Goal: Task Accomplishment & Management: Manage account settings

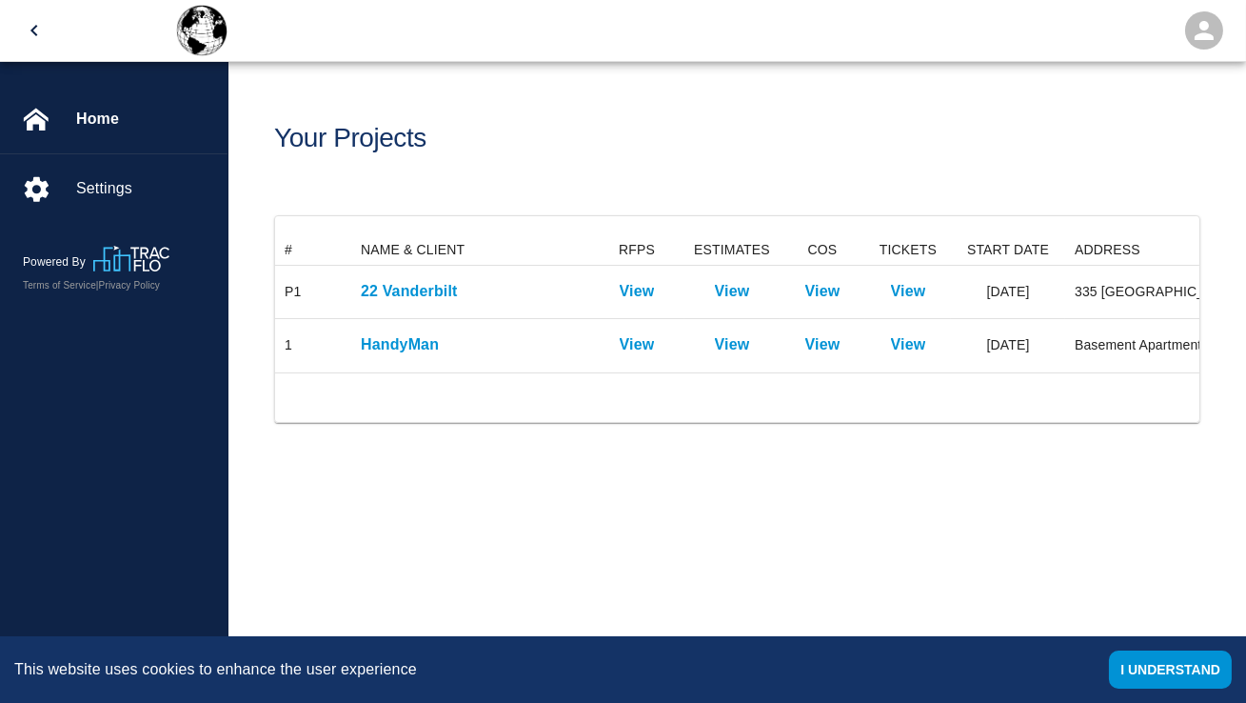
scroll to position [137, 925]
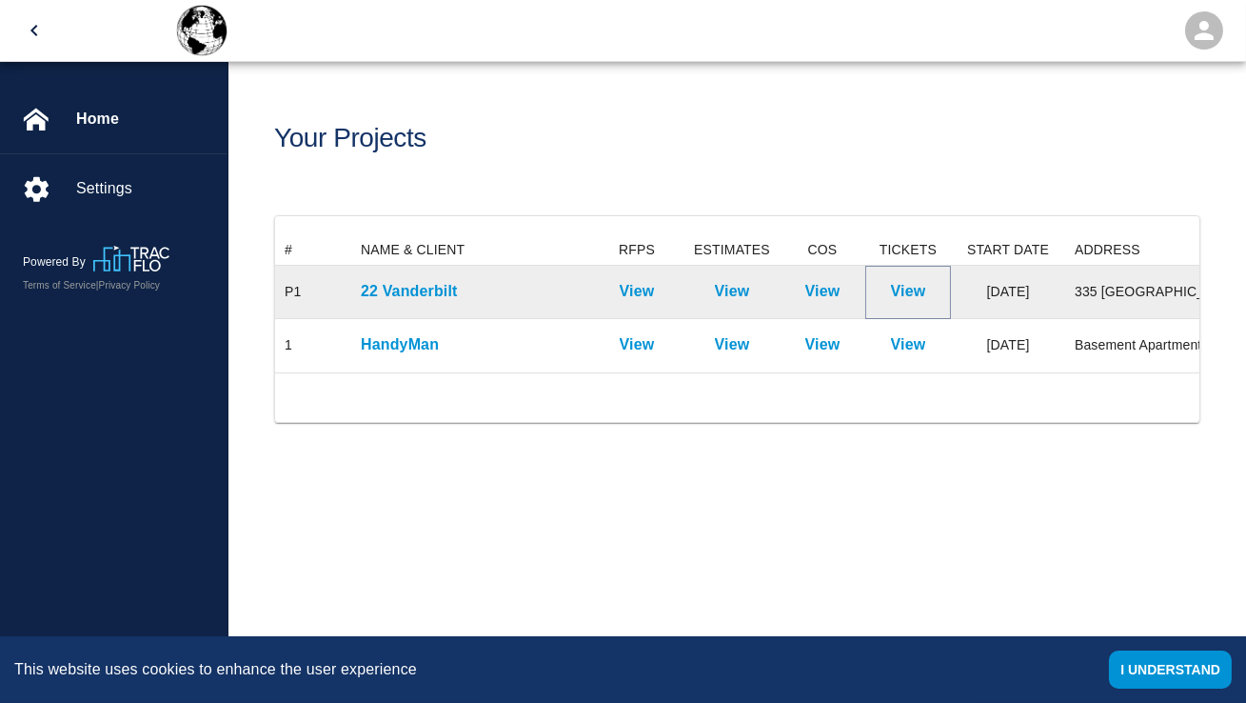
click at [903, 288] on p "View" at bounding box center [908, 291] width 35 height 23
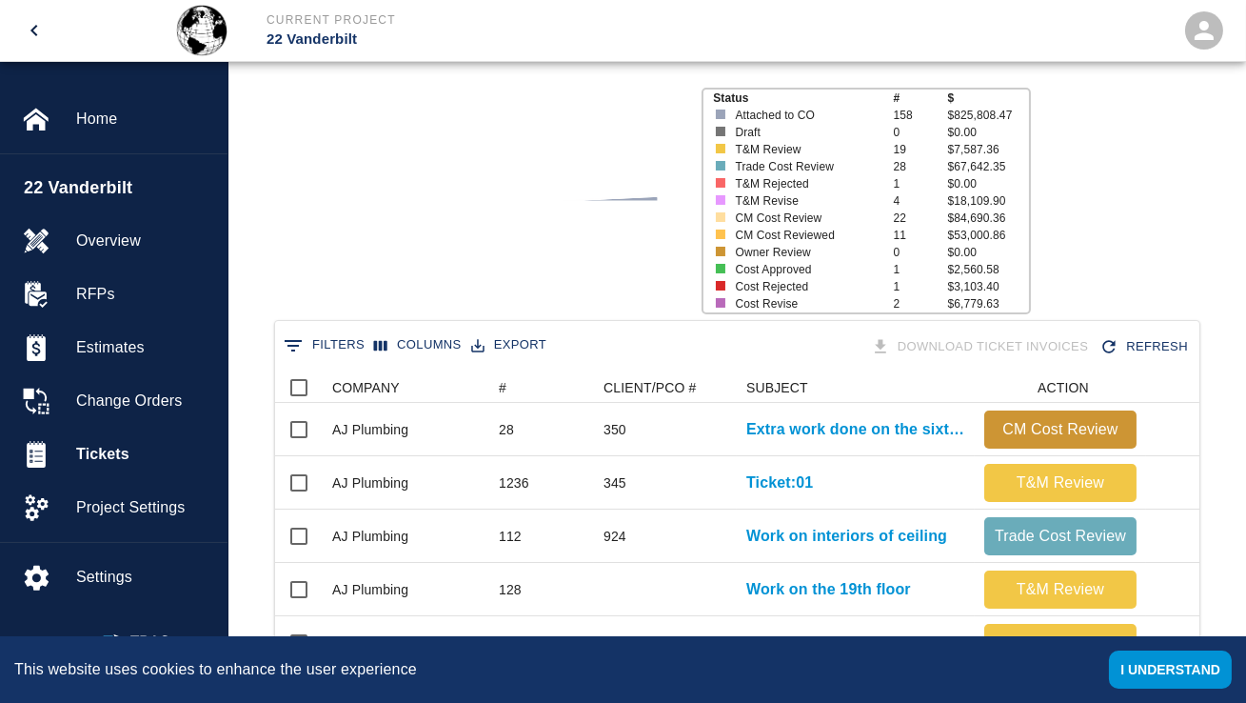
scroll to position [184, 0]
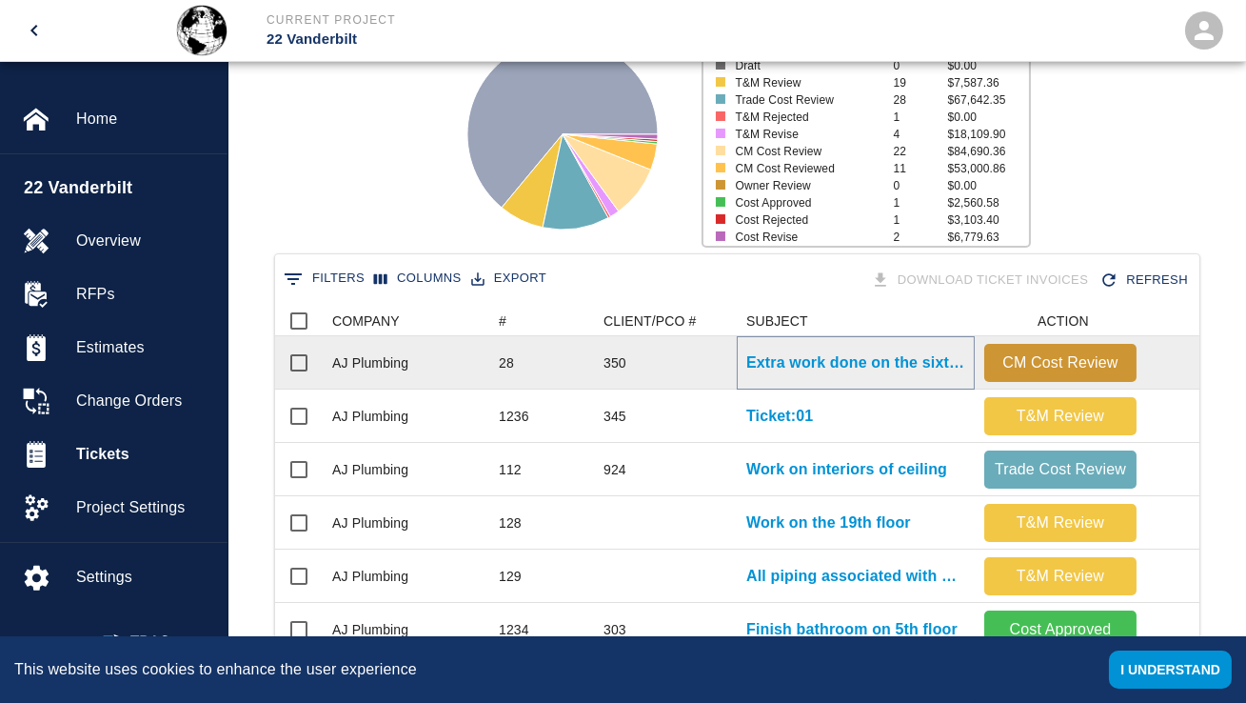
click at [803, 359] on p "Extra work done on the sixth floor" at bounding box center [856, 362] width 219 height 23
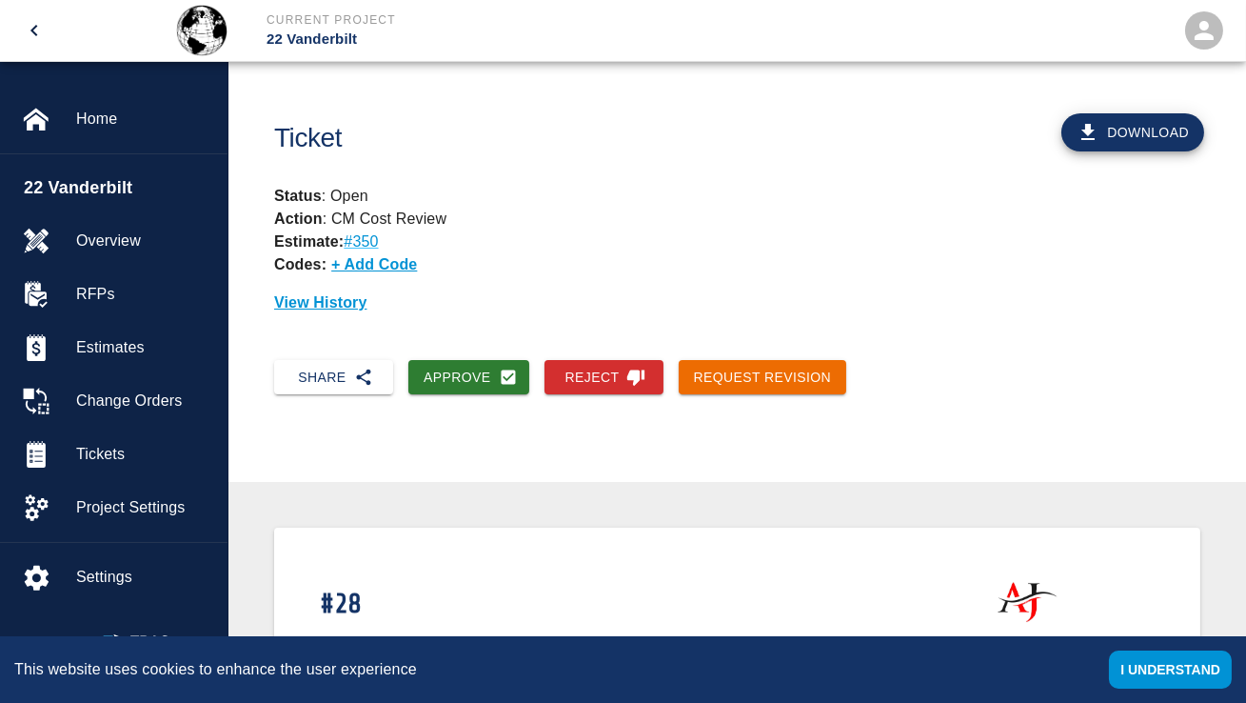
click at [1132, 664] on button "I understand" at bounding box center [1170, 669] width 123 height 38
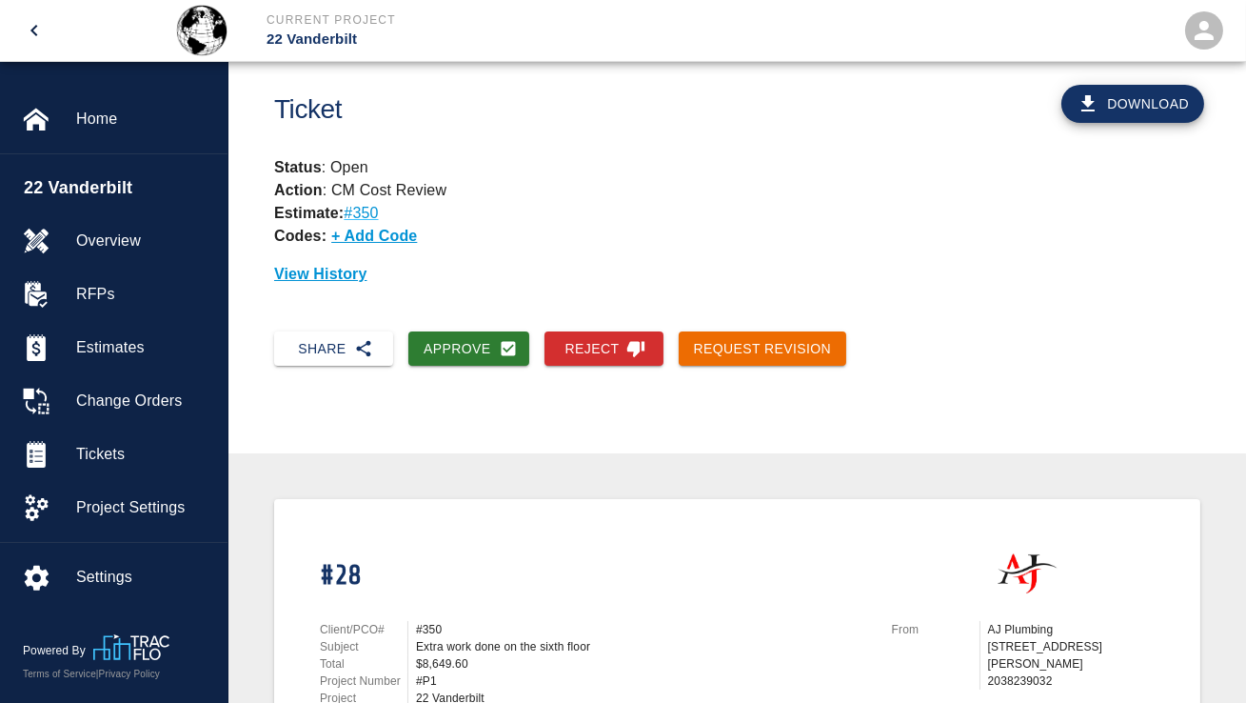
scroll to position [37, 0]
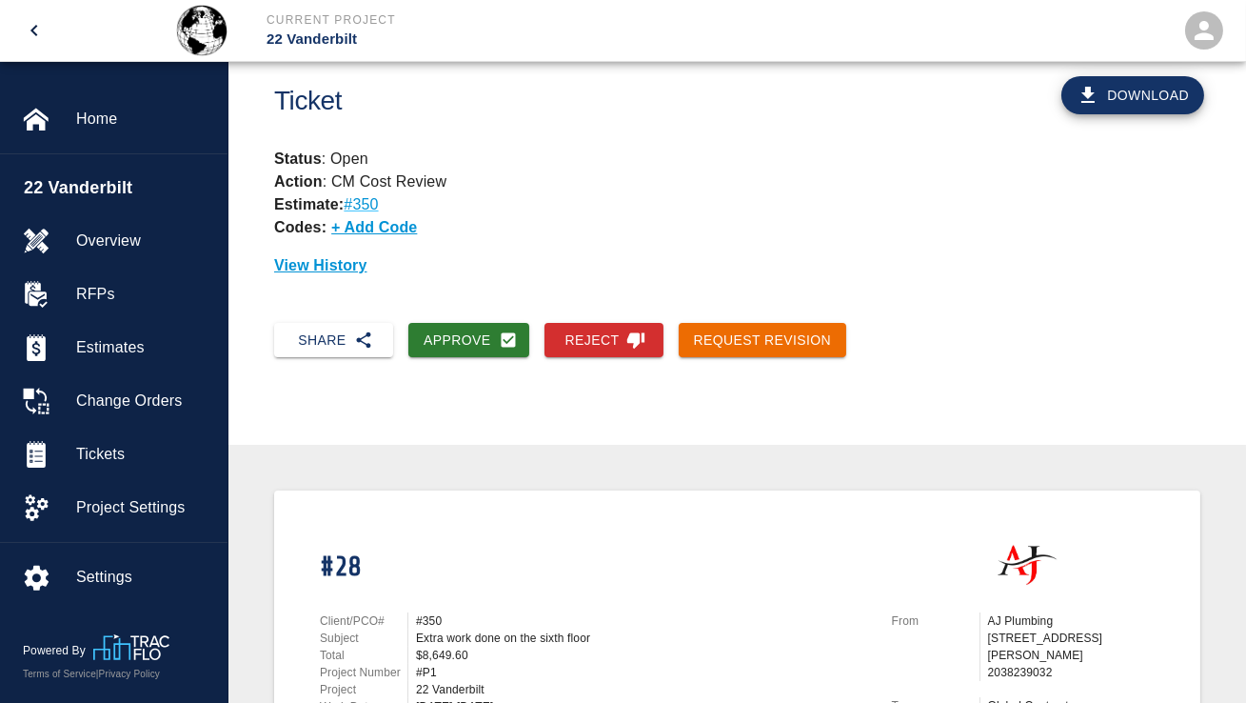
click at [359, 209] on p "#350" at bounding box center [361, 204] width 34 height 16
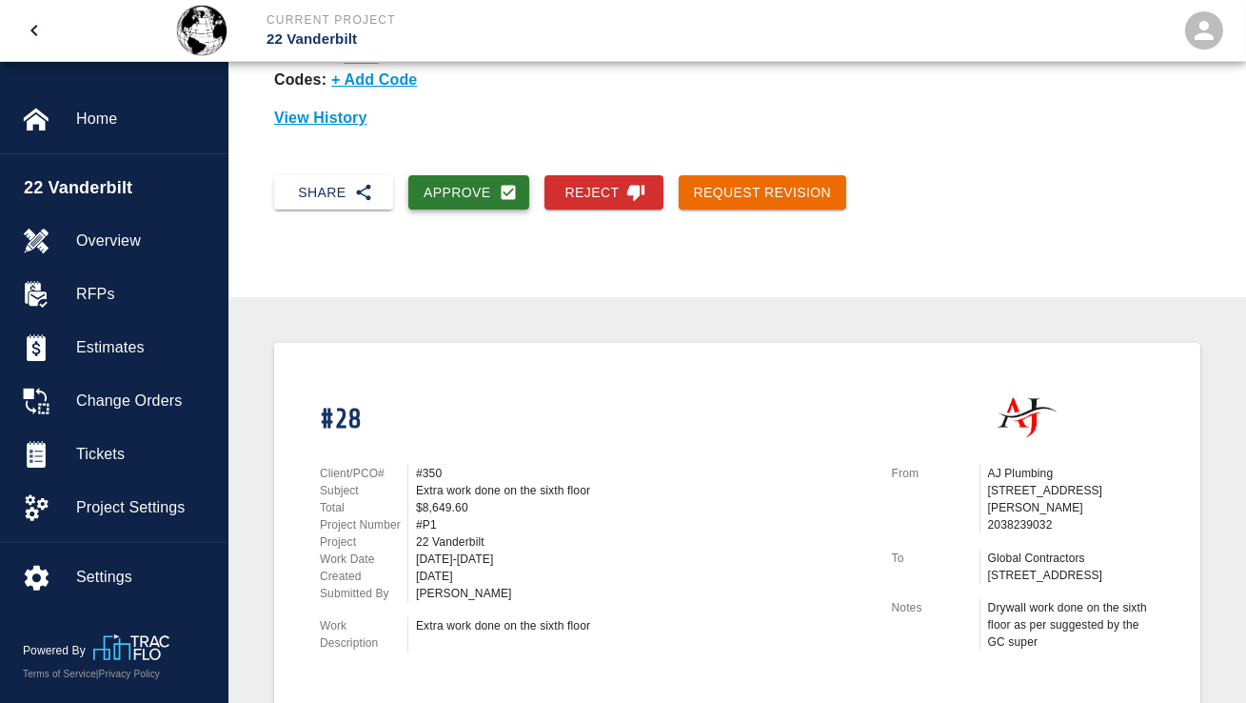
scroll to position [169, 0]
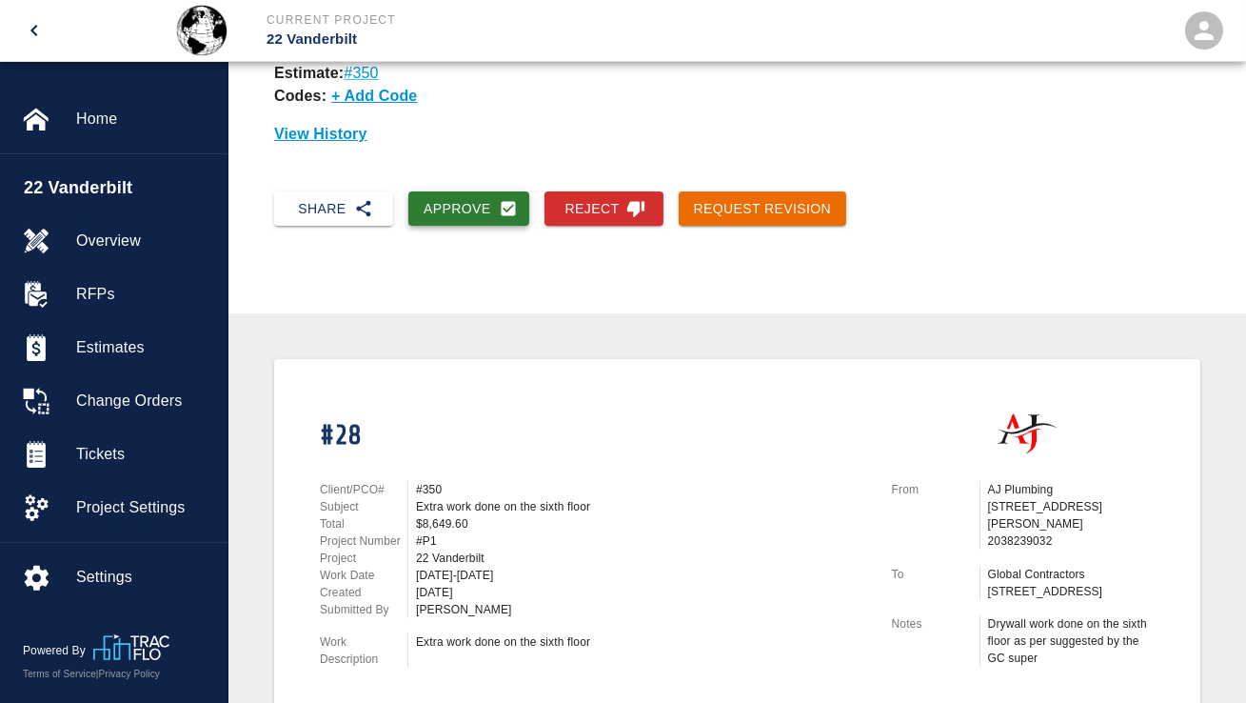
click at [455, 203] on button "Approve" at bounding box center [468, 208] width 121 height 35
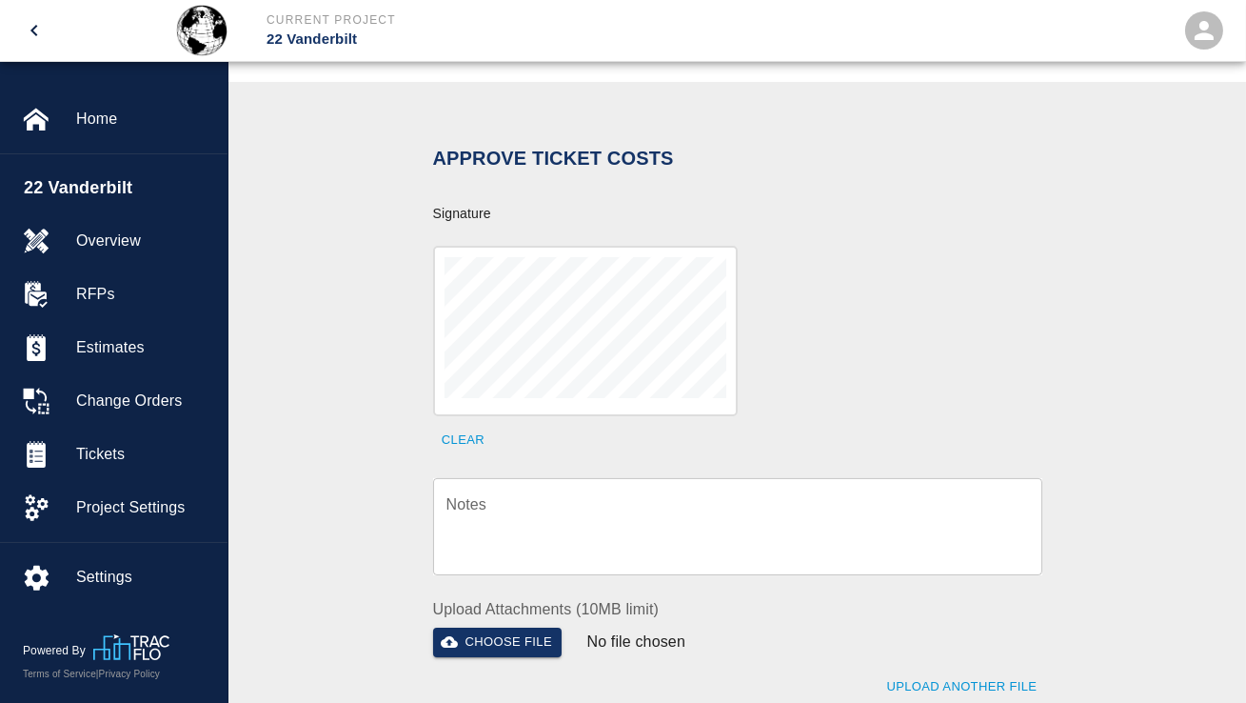
scroll to position [430, 0]
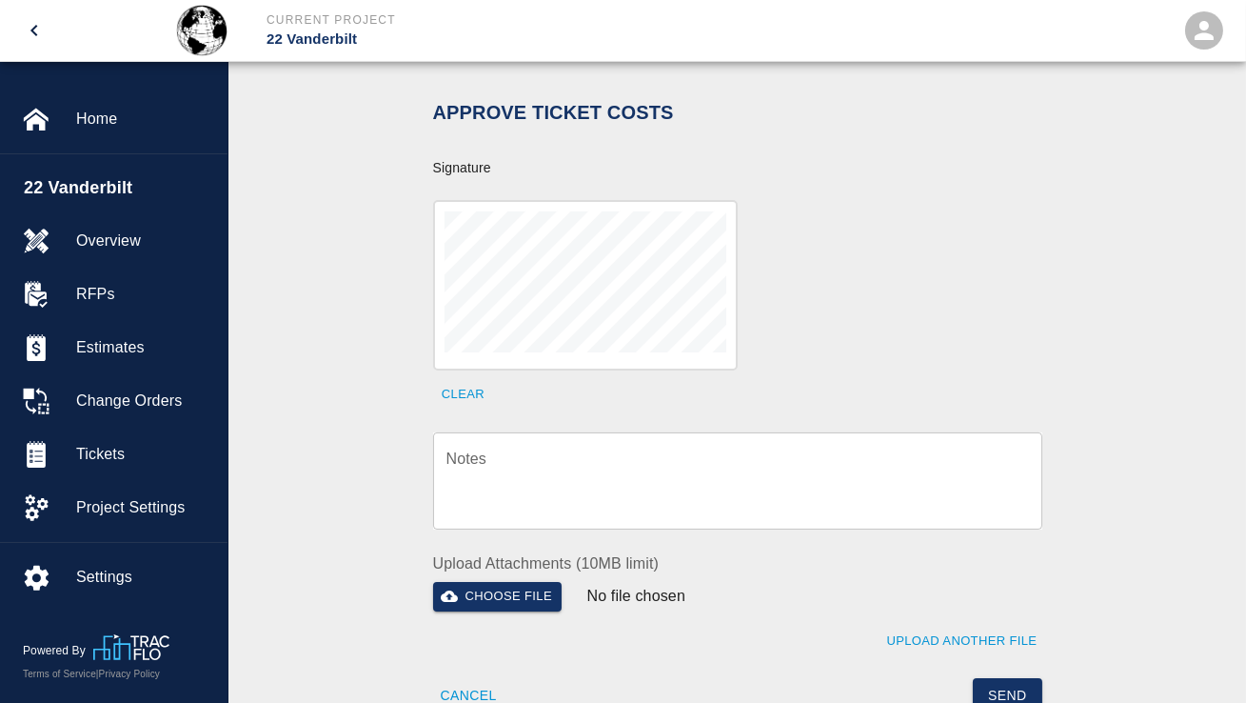
click at [567, 508] on textarea "Notes" at bounding box center [738, 481] width 583 height 66
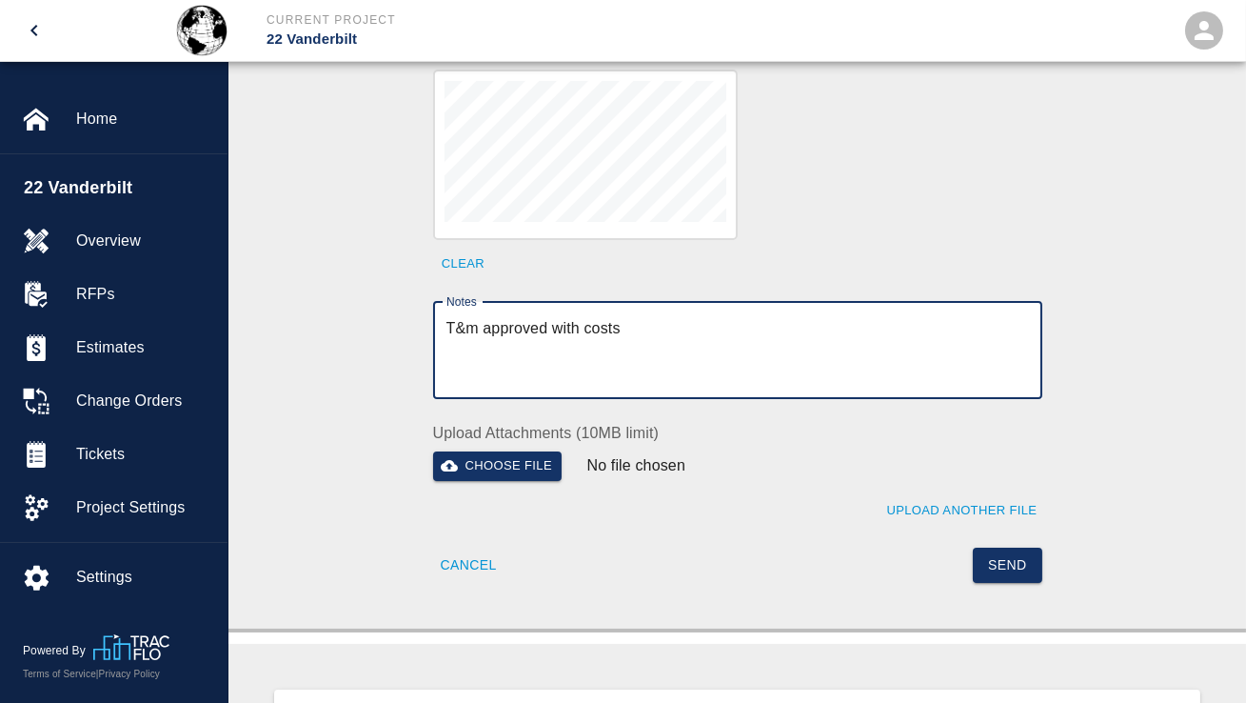
scroll to position [566, 0]
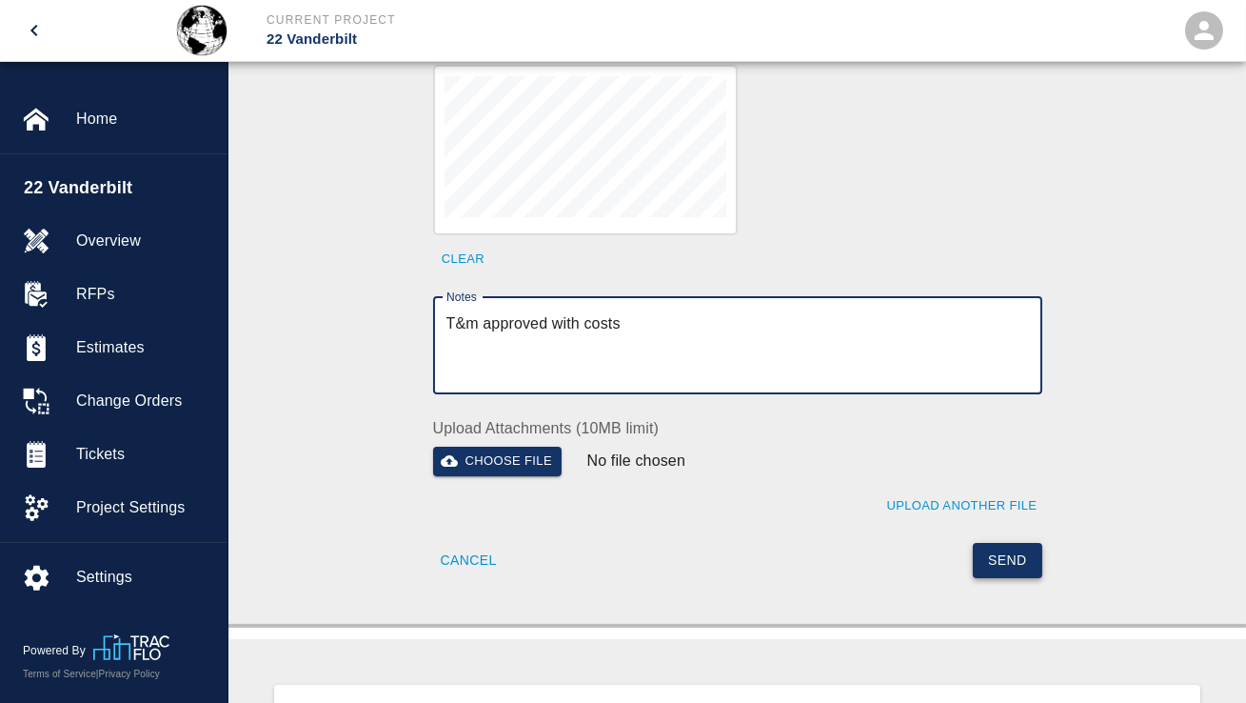
type textarea "T&m approved with costs"
click at [996, 551] on button "Send" at bounding box center [1008, 560] width 70 height 35
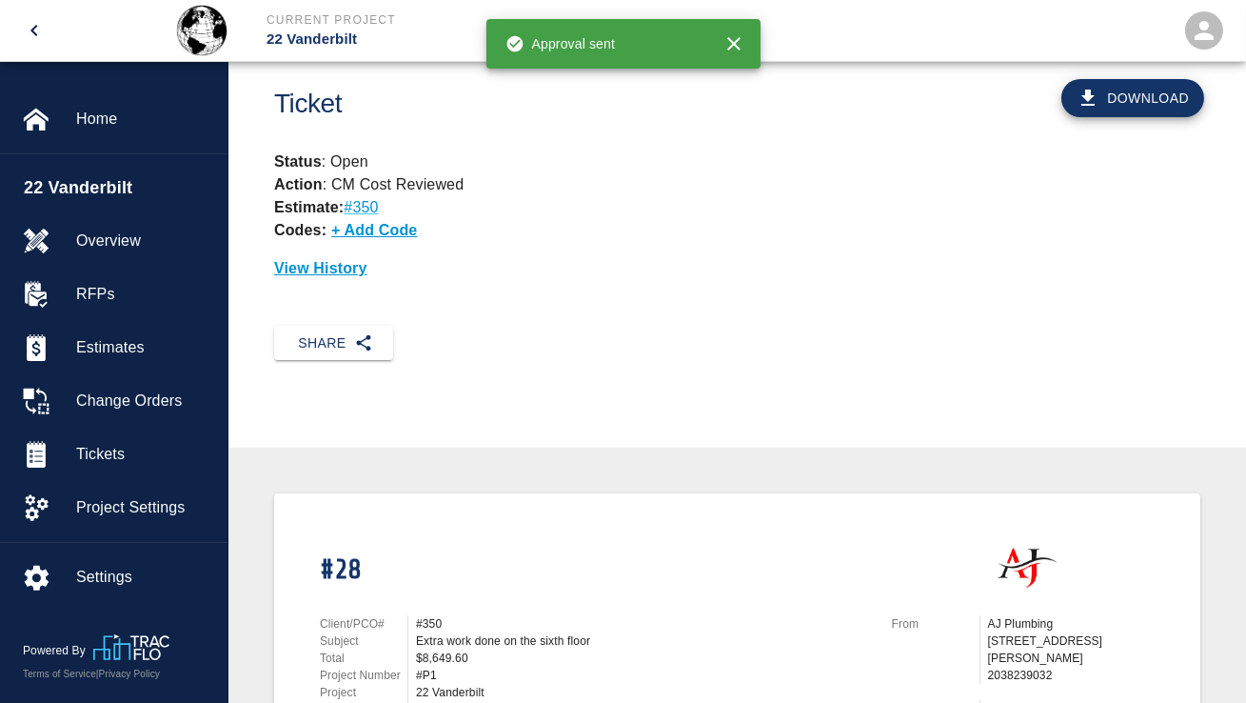
scroll to position [0, 0]
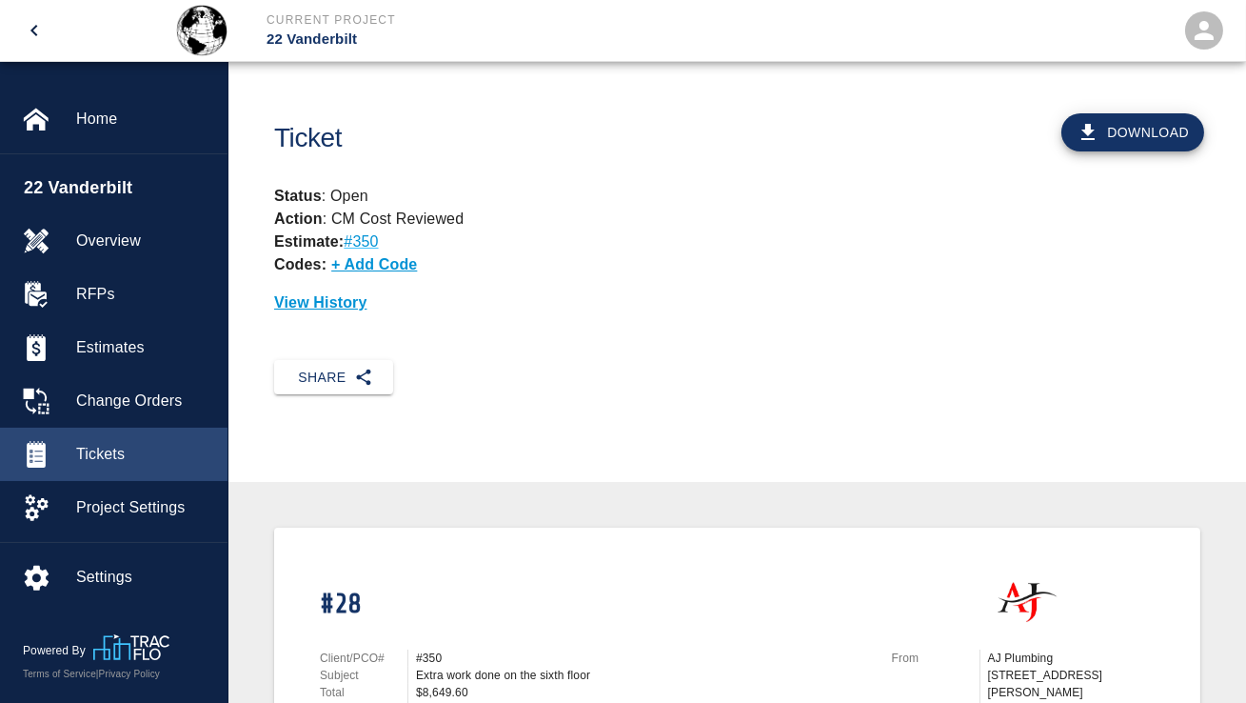
click at [117, 466] on div "Tickets" at bounding box center [114, 454] width 228 height 53
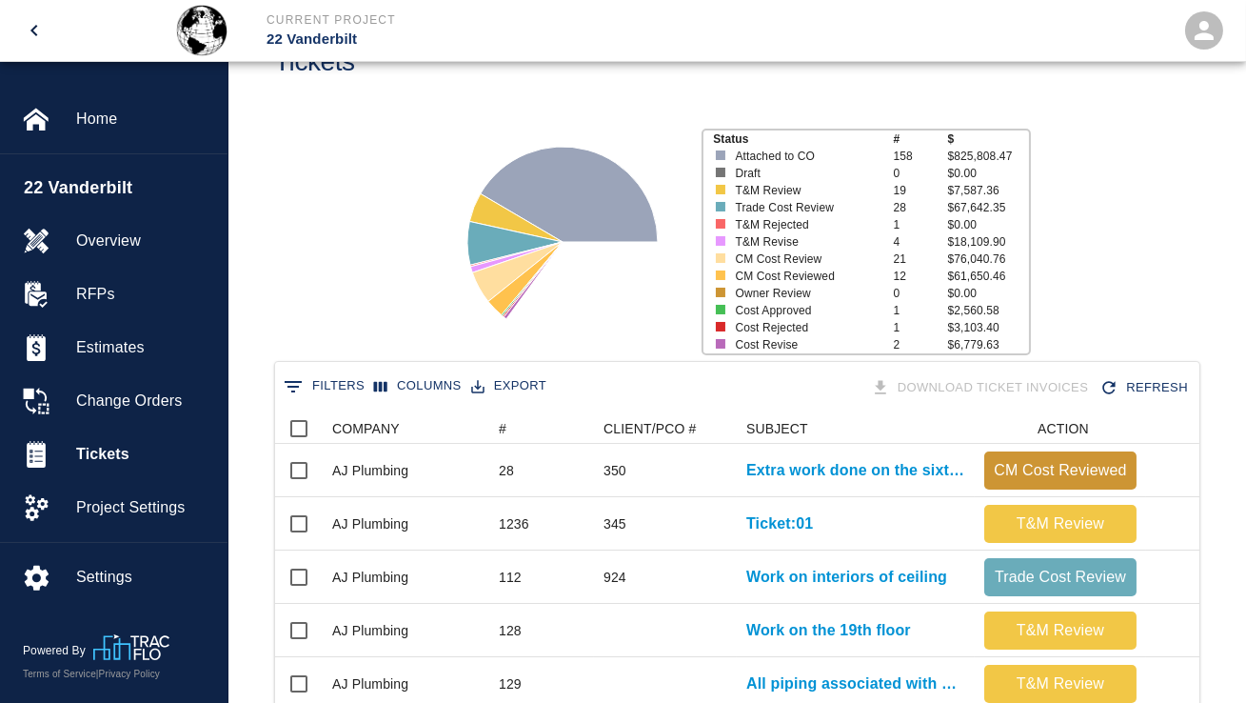
scroll to position [105, 0]
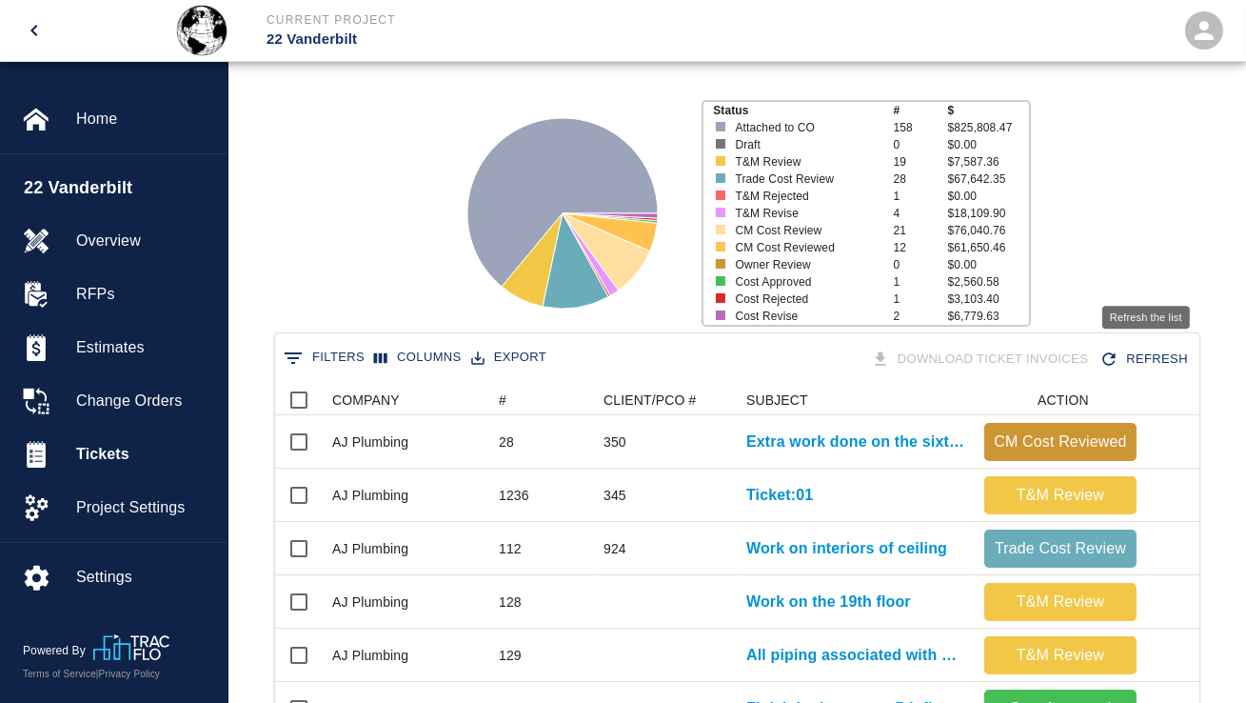
click at [1133, 368] on button "Refresh" at bounding box center [1146, 359] width 100 height 33
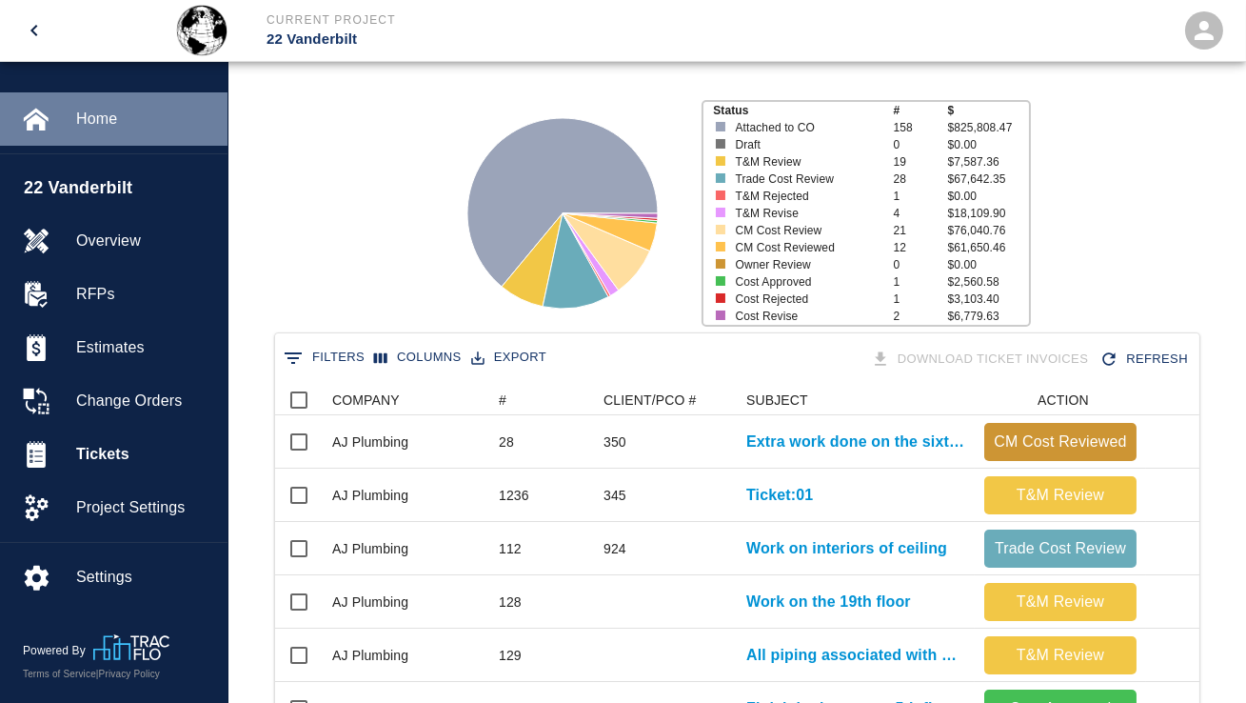
click at [100, 125] on span "Home" at bounding box center [144, 119] width 136 height 23
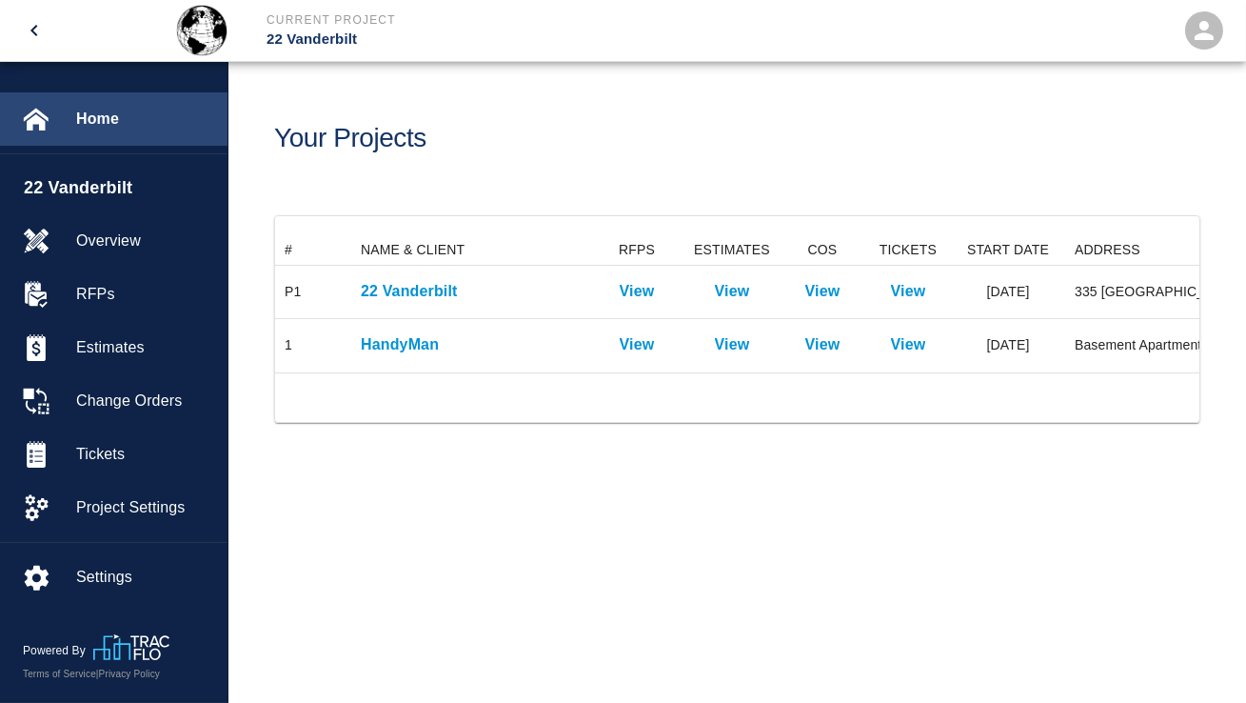
scroll to position [137, 925]
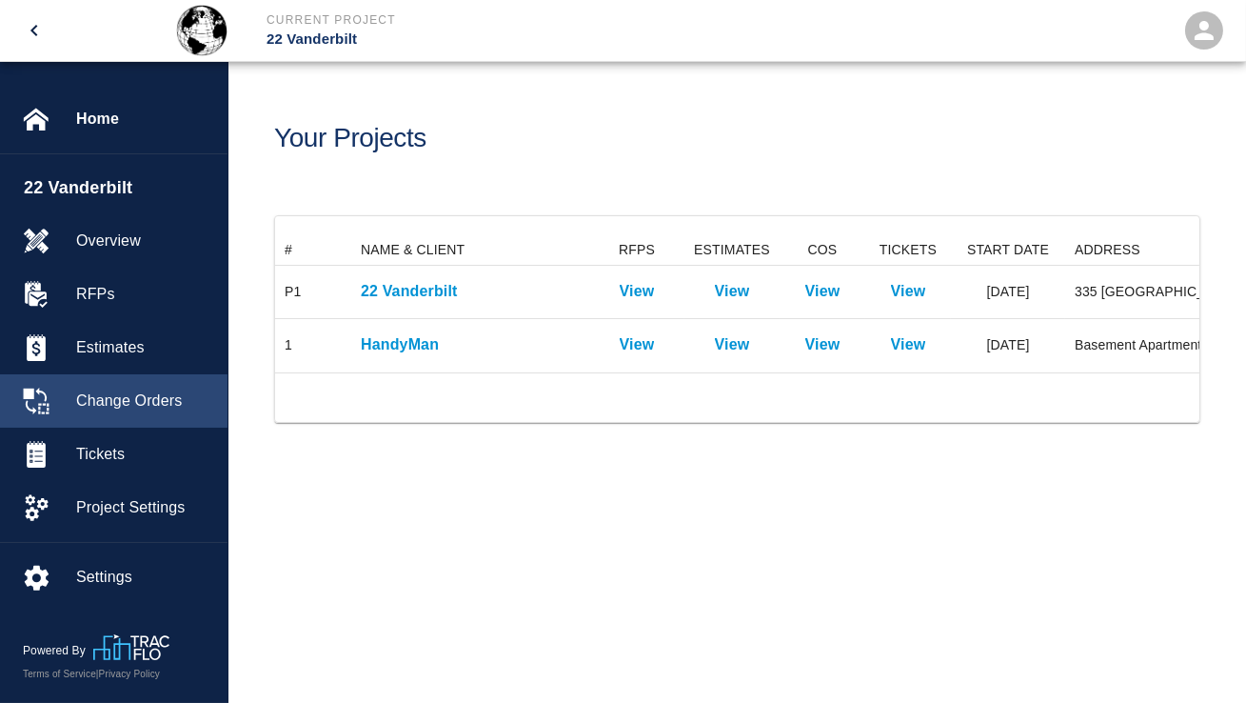
click at [139, 402] on span "Change Orders" at bounding box center [144, 400] width 136 height 23
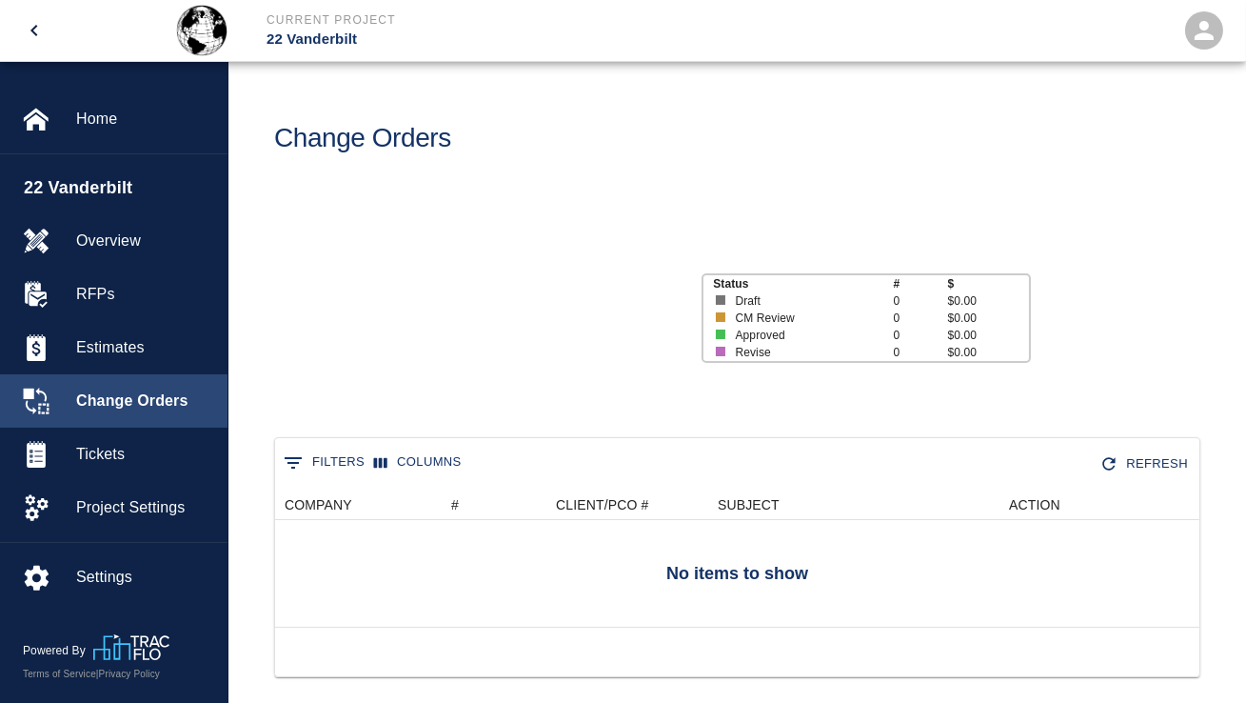
scroll to position [1097, 925]
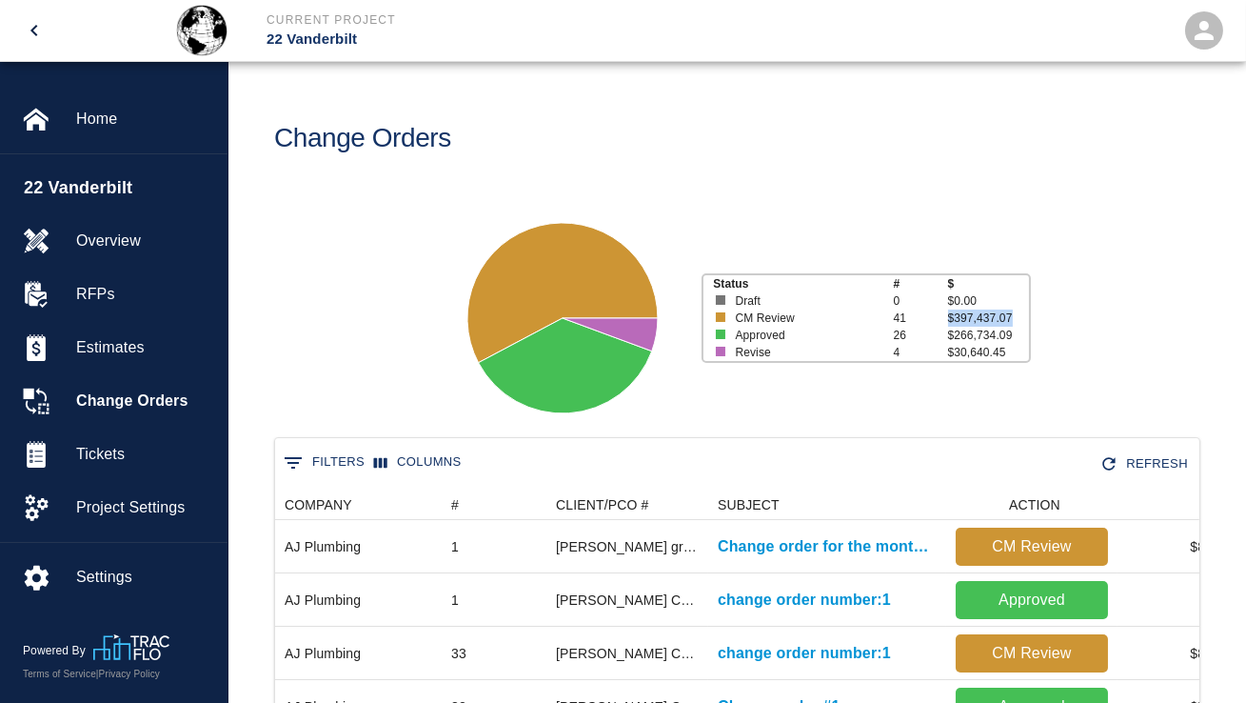
drag, startPoint x: 950, startPoint y: 319, endPoint x: 1035, endPoint y: 315, distance: 84.8
click at [1035, 315] on div "Status # $ Draft 0 $0.00 CM Review 41 $397,437.07 Approved 26 $266,734.09 Revis…" at bounding box center [729, 310] width 1033 height 253
drag, startPoint x: 955, startPoint y: 338, endPoint x: 1021, endPoint y: 338, distance: 65.7
click at [1021, 338] on p "$266,734.09" at bounding box center [988, 335] width 81 height 17
drag, startPoint x: 942, startPoint y: 353, endPoint x: 1024, endPoint y: 353, distance: 81.9
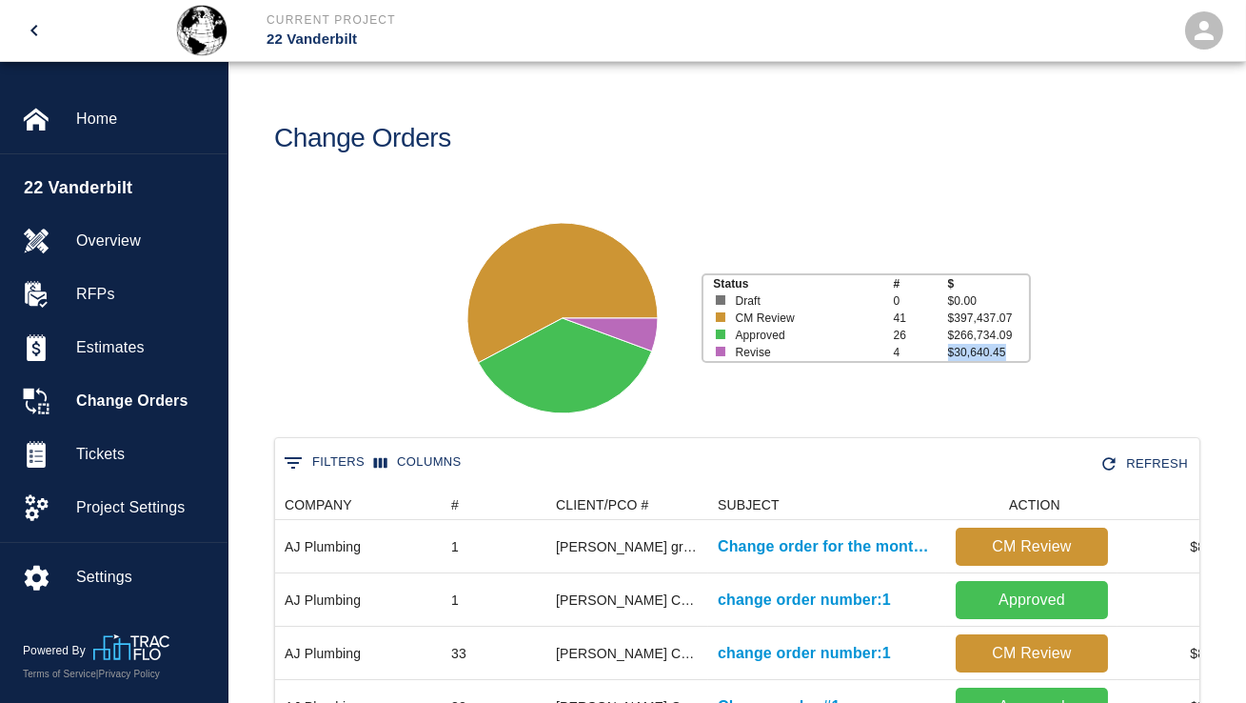
click at [1024, 353] on div "Revise 4 $30,640.45" at bounding box center [867, 352] width 326 height 17
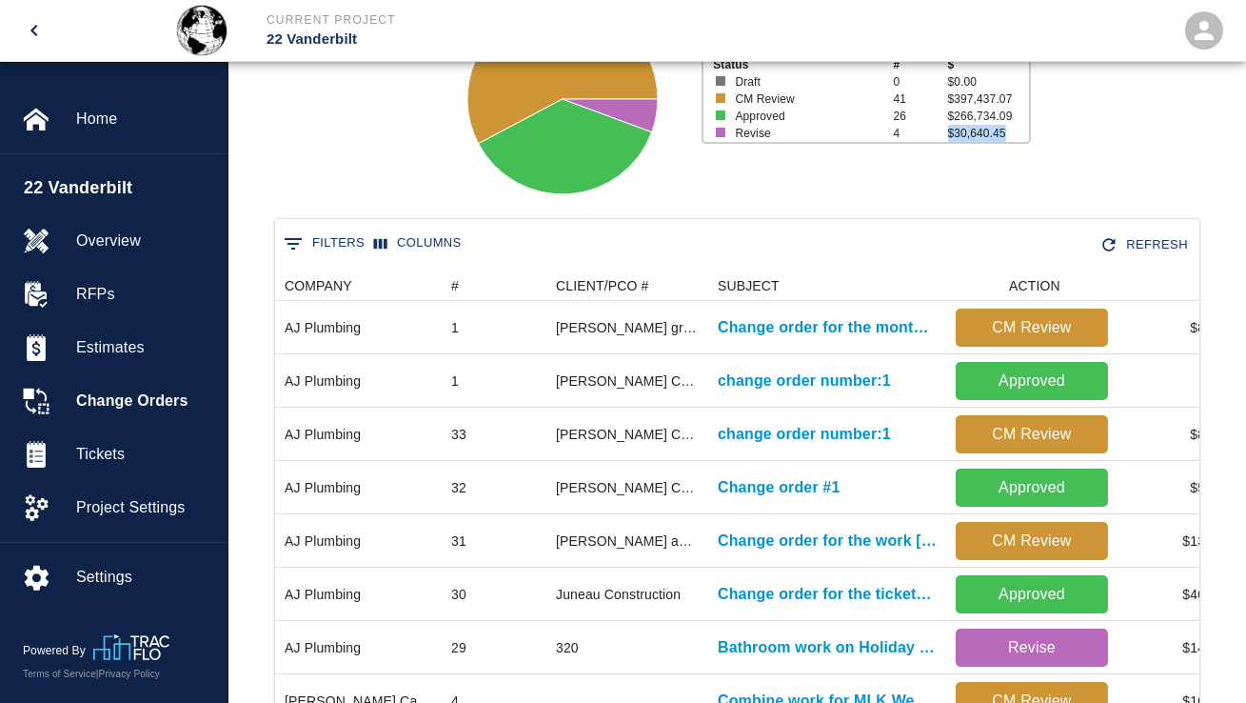
scroll to position [221, 0]
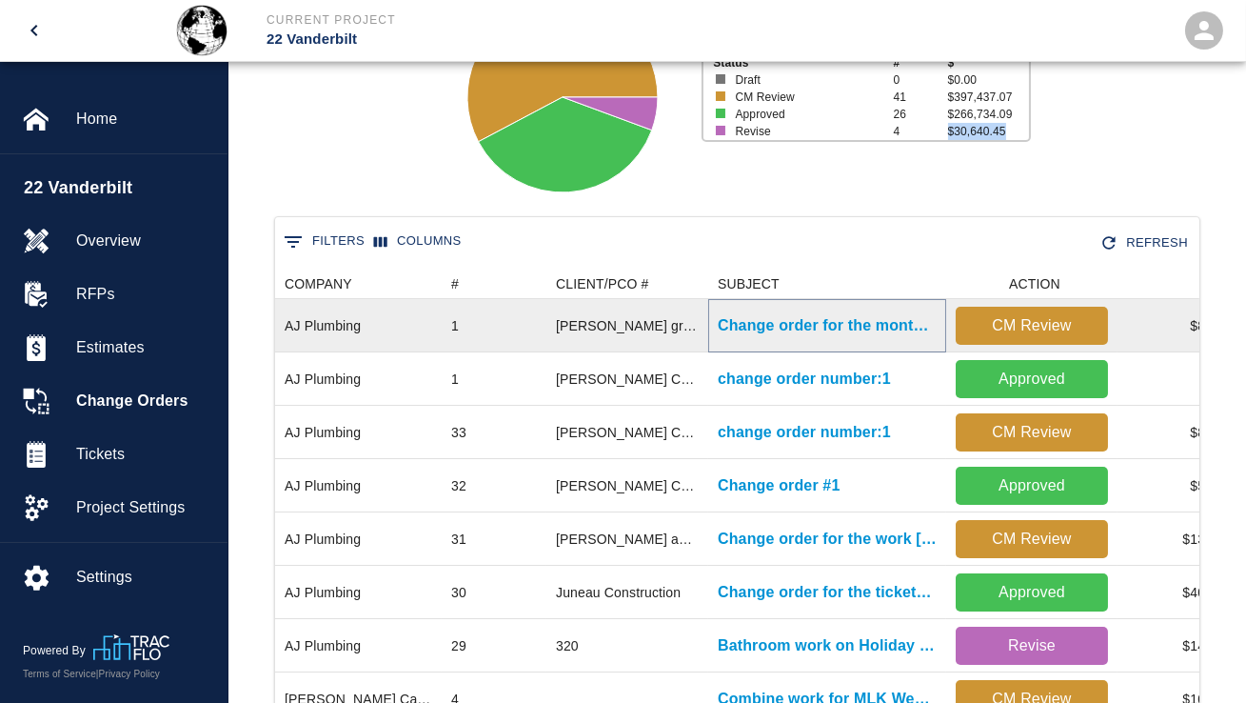
click at [847, 319] on p "Change order for the month of June" at bounding box center [827, 325] width 219 height 23
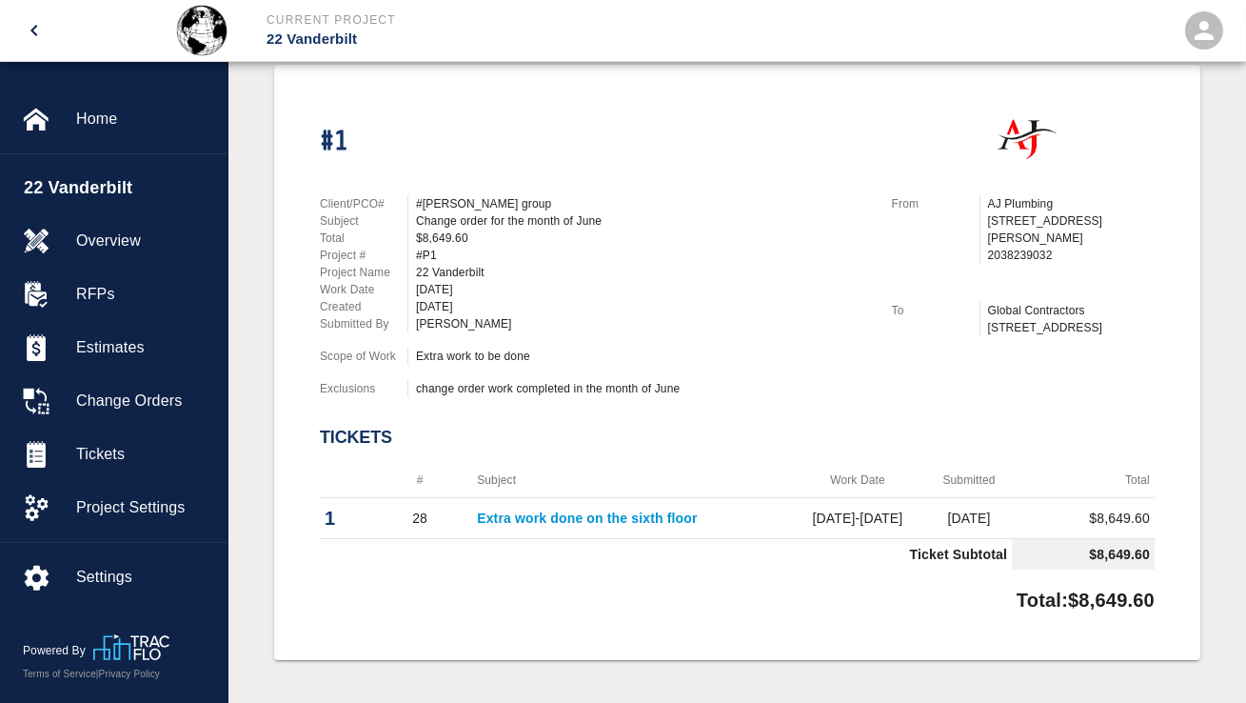
scroll to position [471, 0]
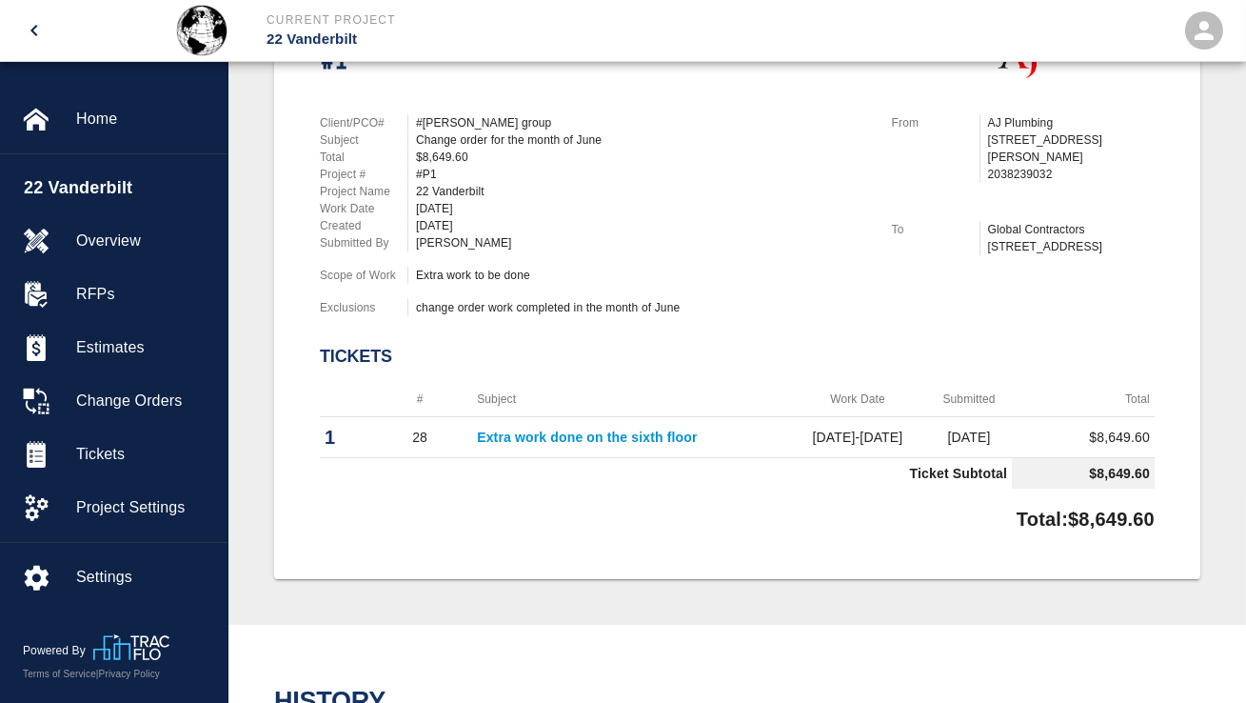
click at [608, 430] on link "Extra work done on the sixth floor" at bounding box center [587, 436] width 220 height 15
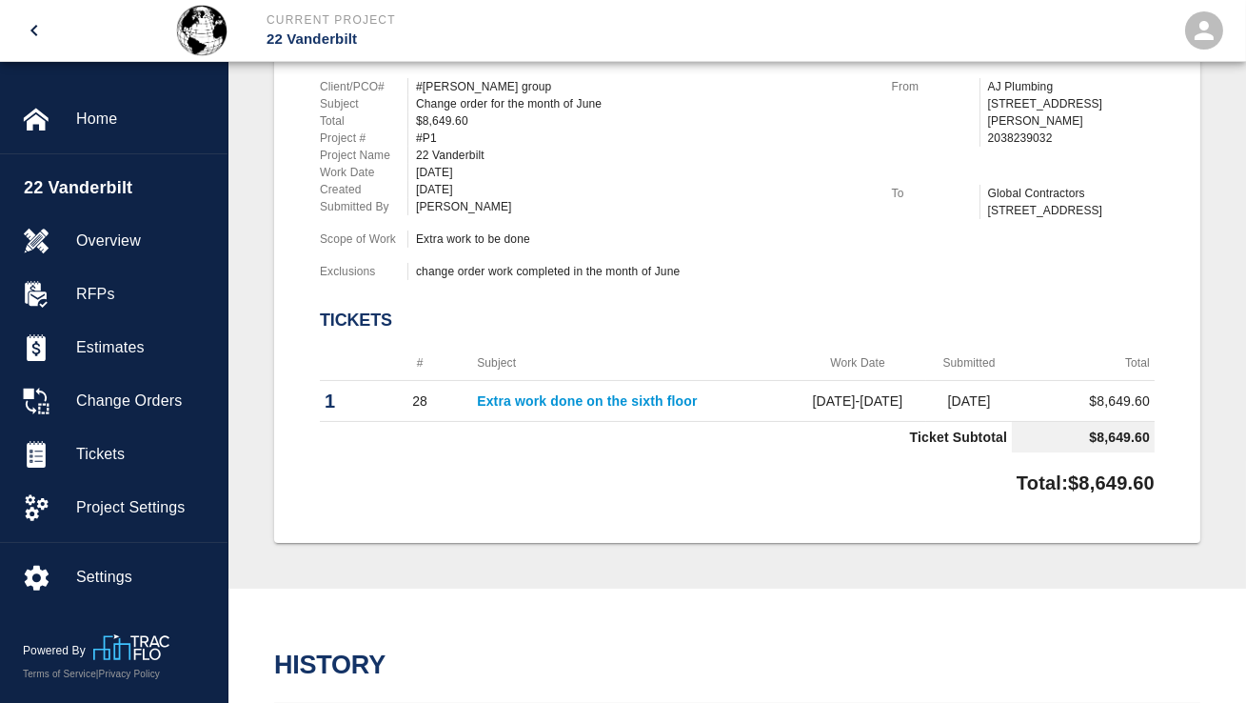
scroll to position [0, 0]
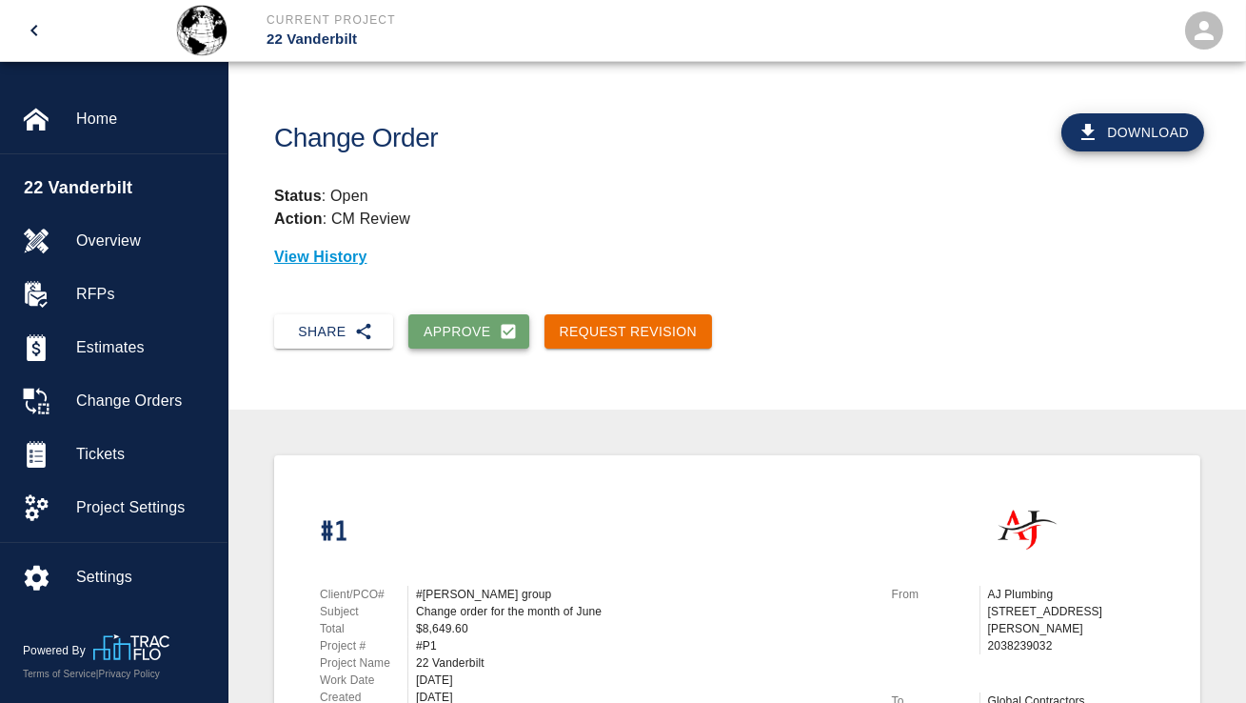
click at [484, 336] on button "Approve" at bounding box center [468, 331] width 121 height 35
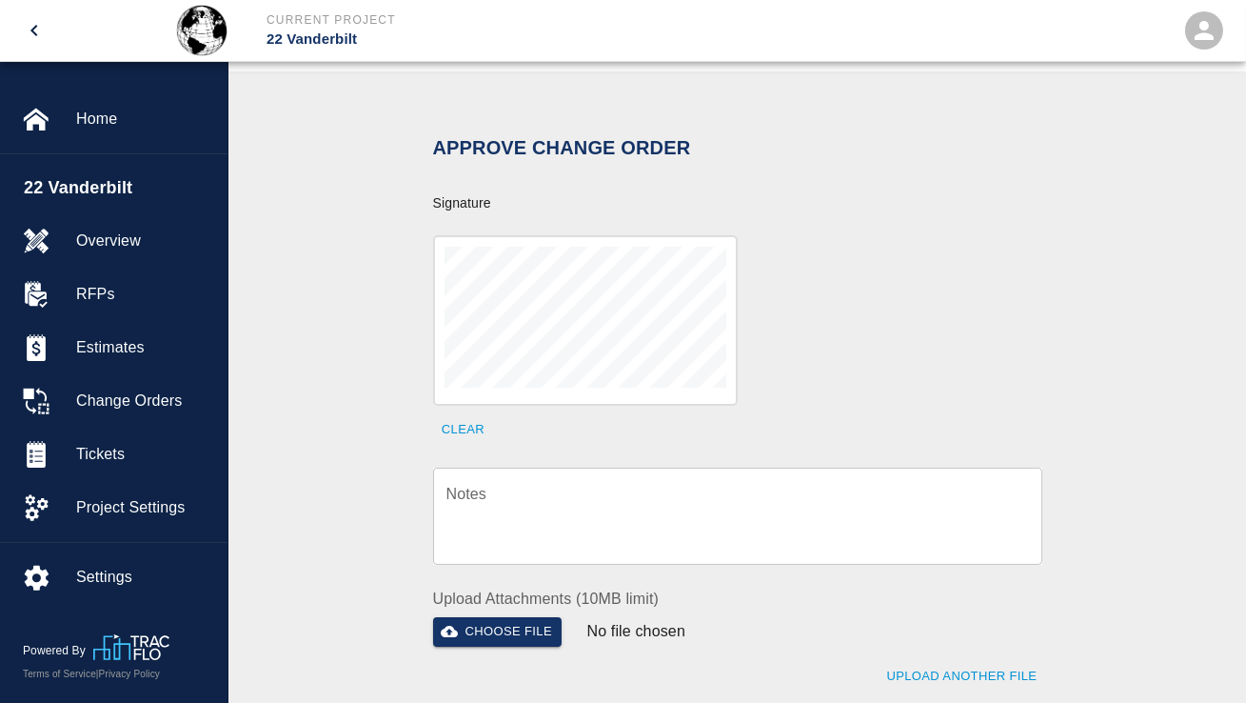
scroll to position [364, 0]
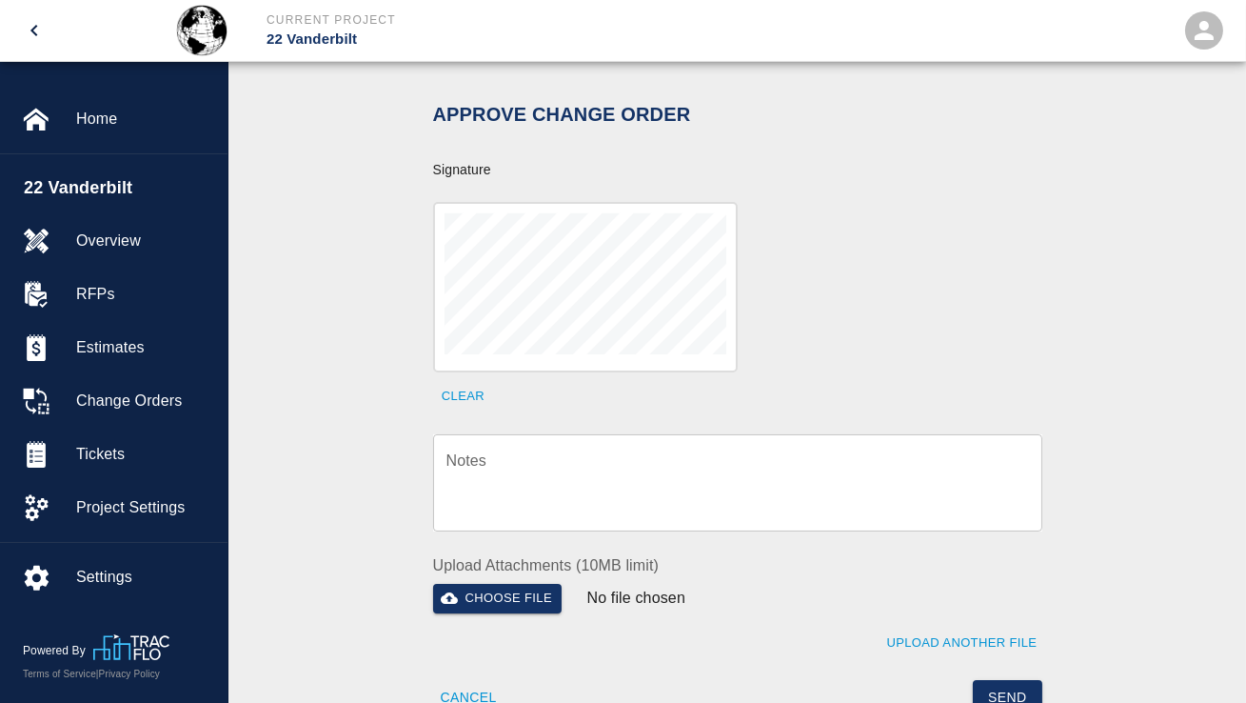
click at [529, 465] on textarea "Notes" at bounding box center [738, 482] width 583 height 66
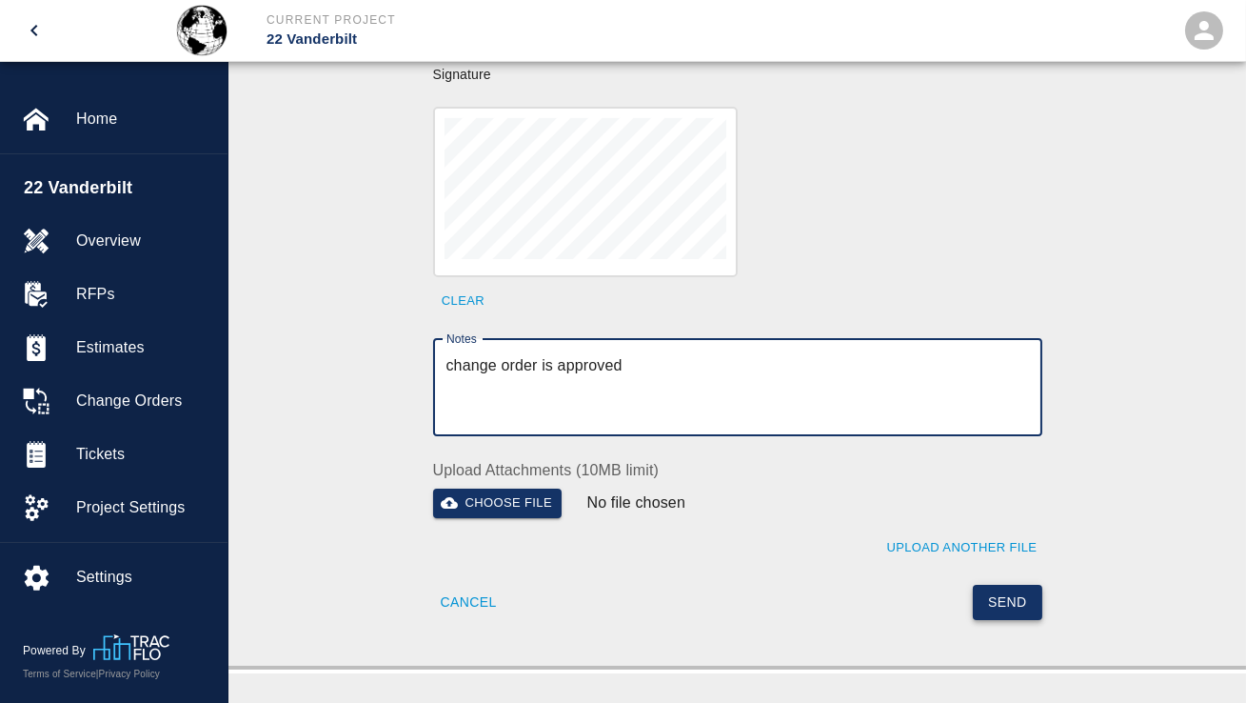
scroll to position [481, 0]
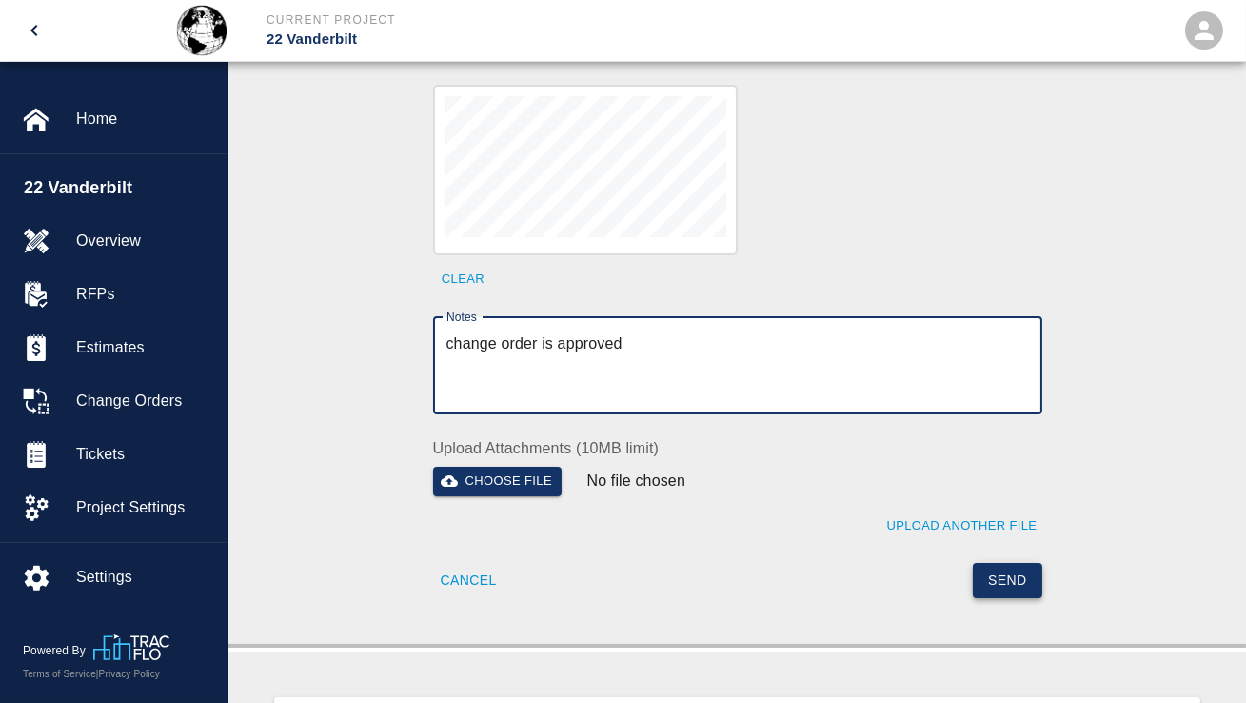
type textarea "change order is approved"
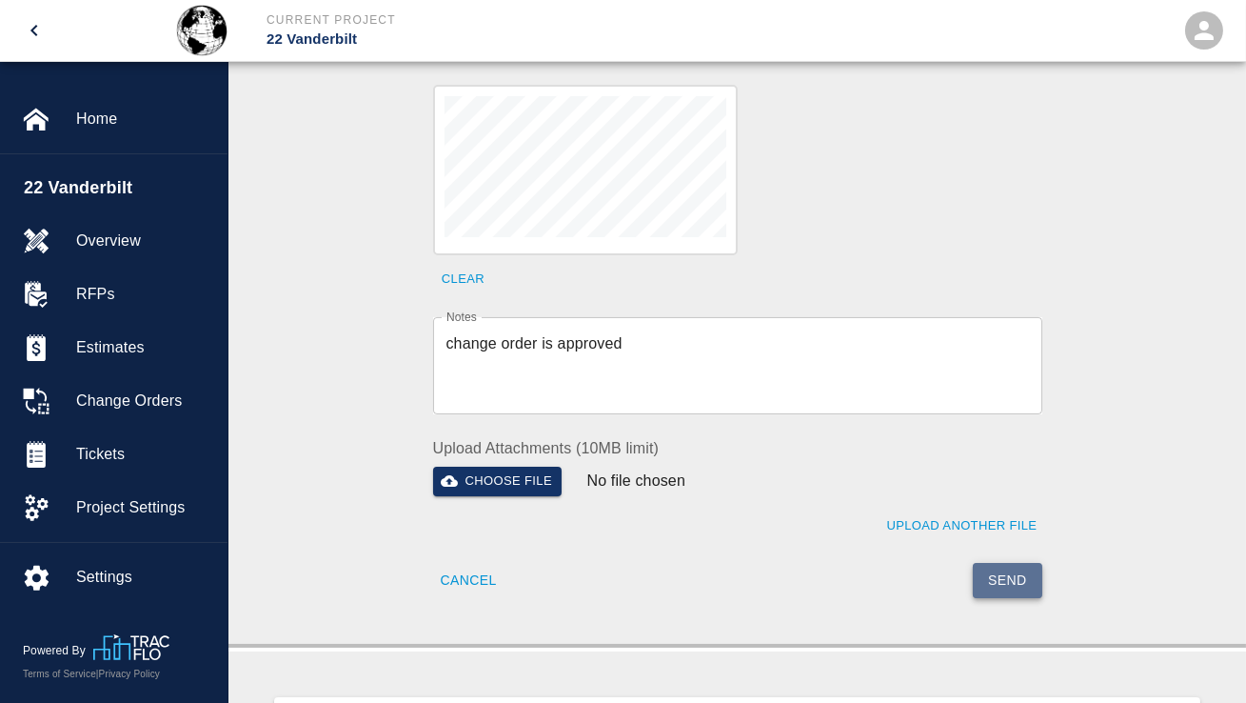
click at [1017, 582] on button "Send" at bounding box center [1008, 580] width 70 height 35
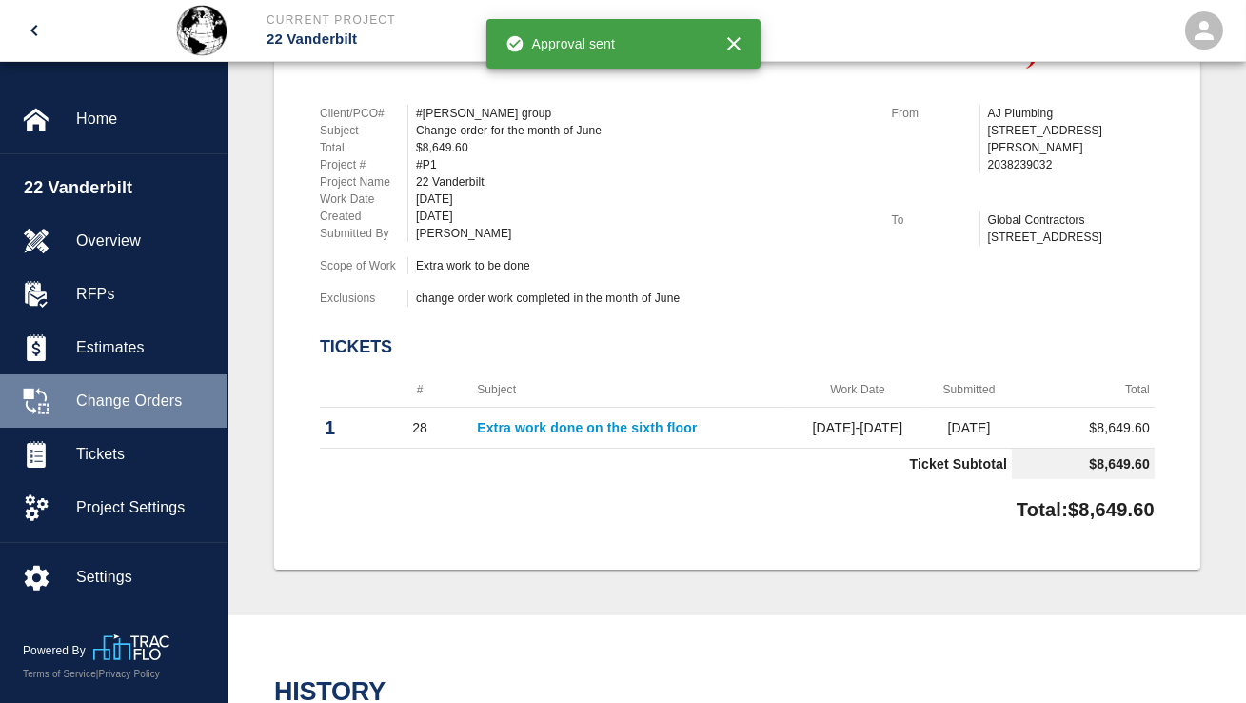
click at [126, 420] on div "Change Orders" at bounding box center [114, 400] width 228 height 53
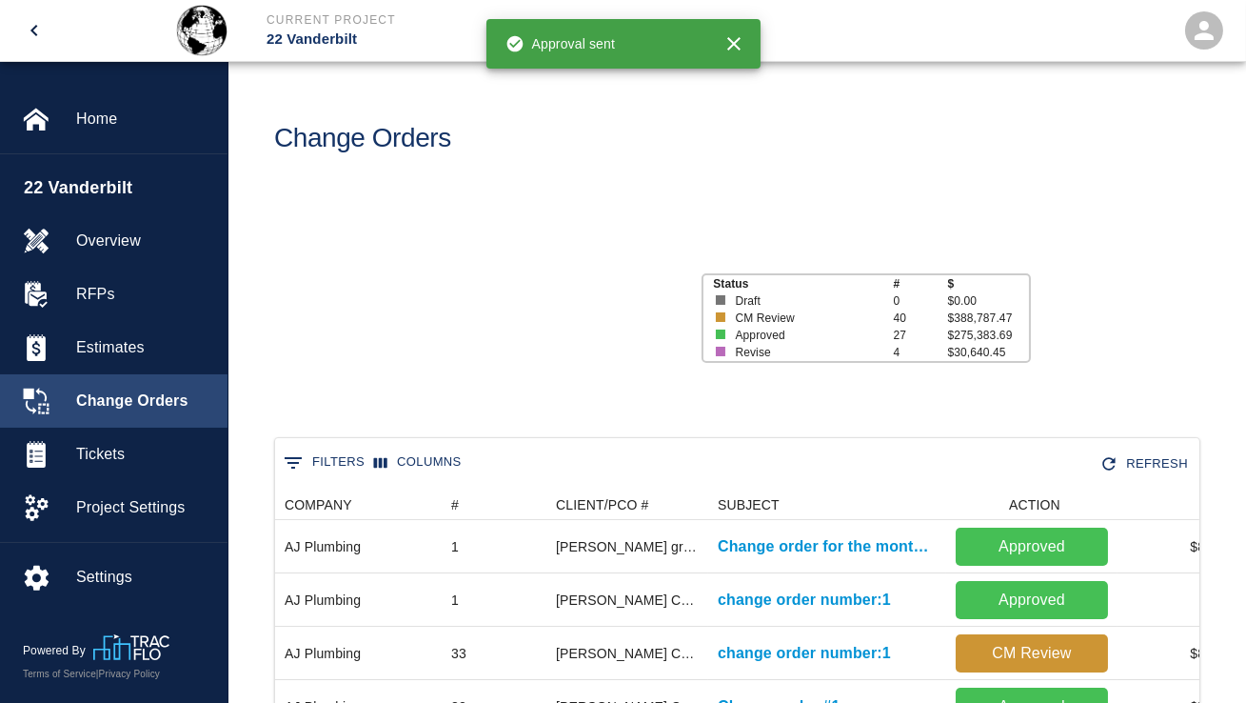
scroll to position [1097, 925]
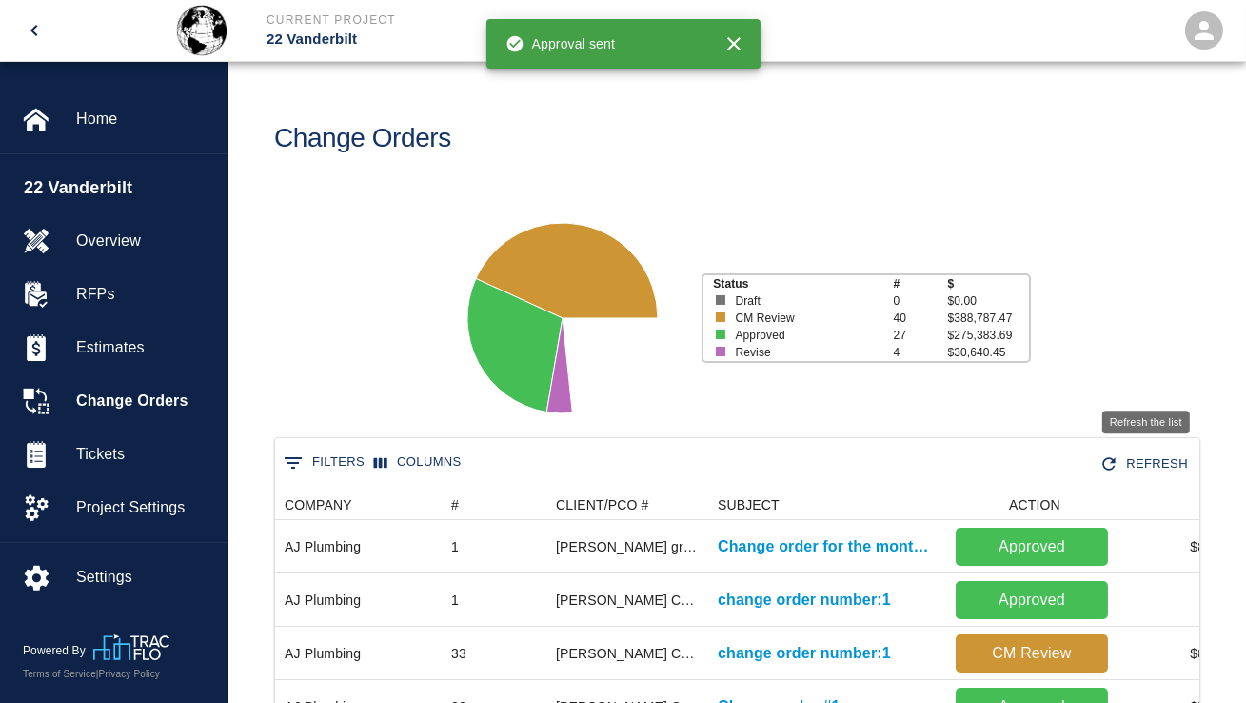
click at [1119, 457] on icon "Refresh the list" at bounding box center [1109, 463] width 19 height 19
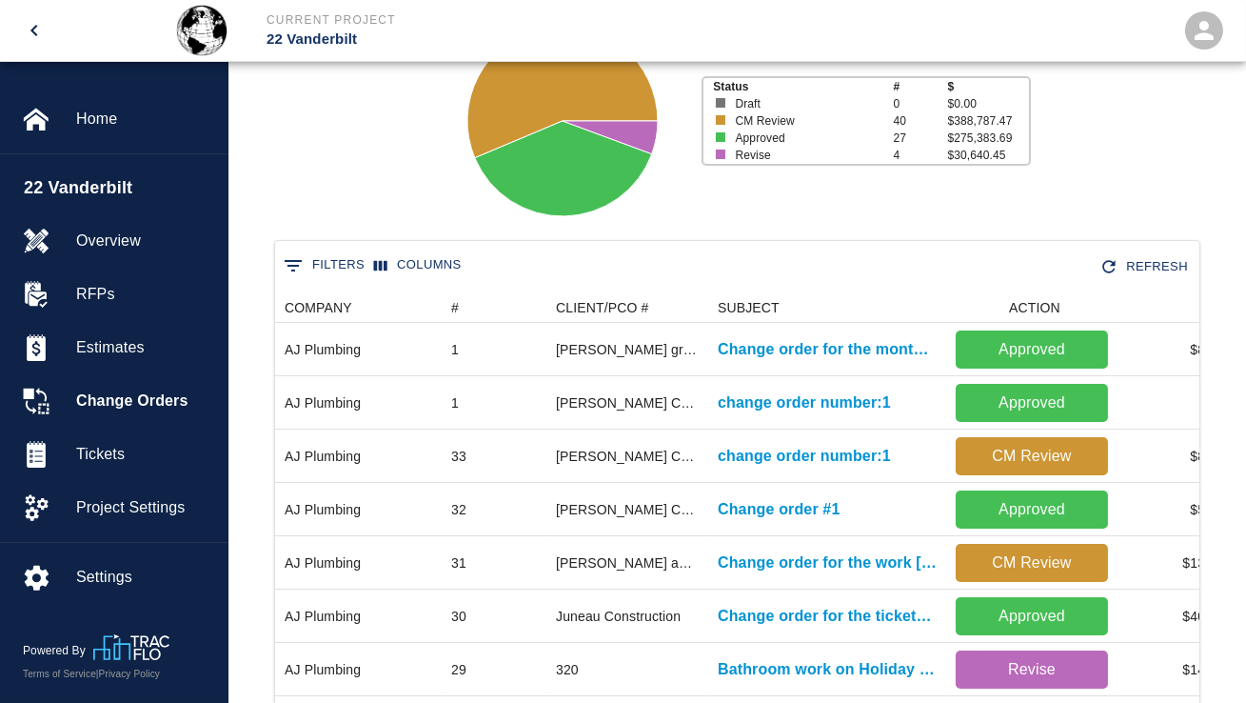
scroll to position [218, 0]
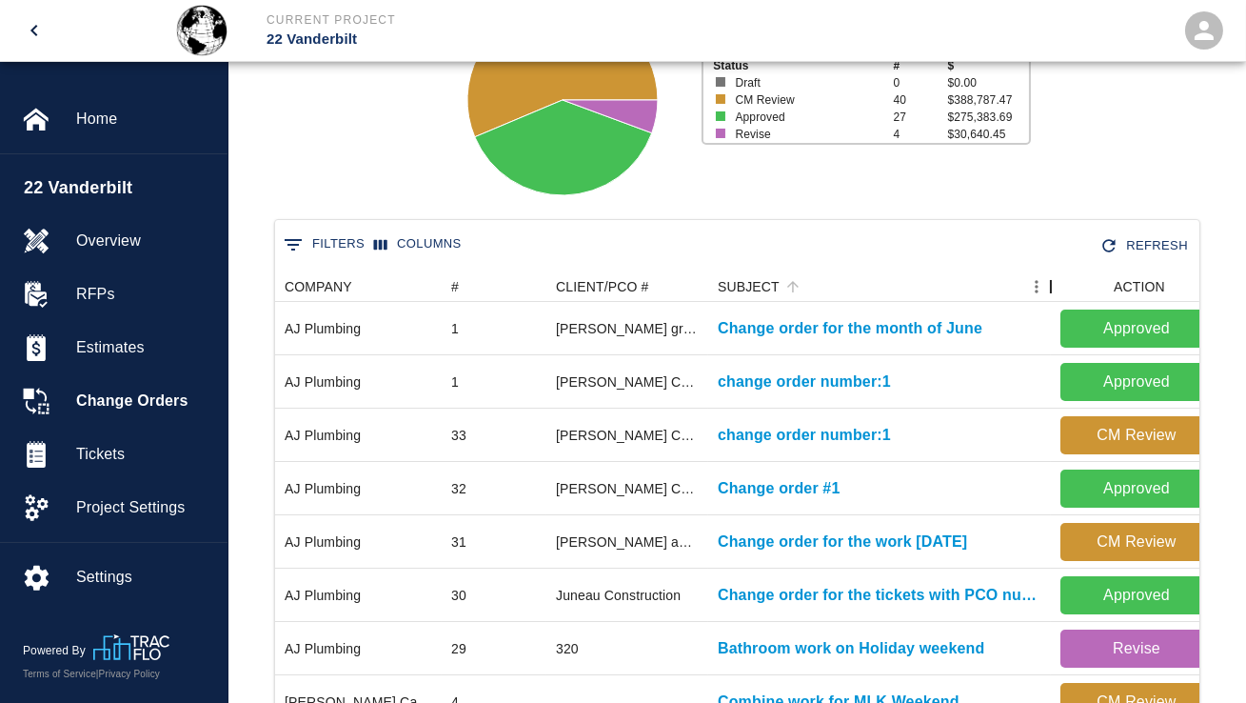
drag, startPoint x: 936, startPoint y: 286, endPoint x: 1041, endPoint y: 279, distance: 105.0
click at [1041, 279] on div "SUBJECT" at bounding box center [1051, 286] width 23 height 30
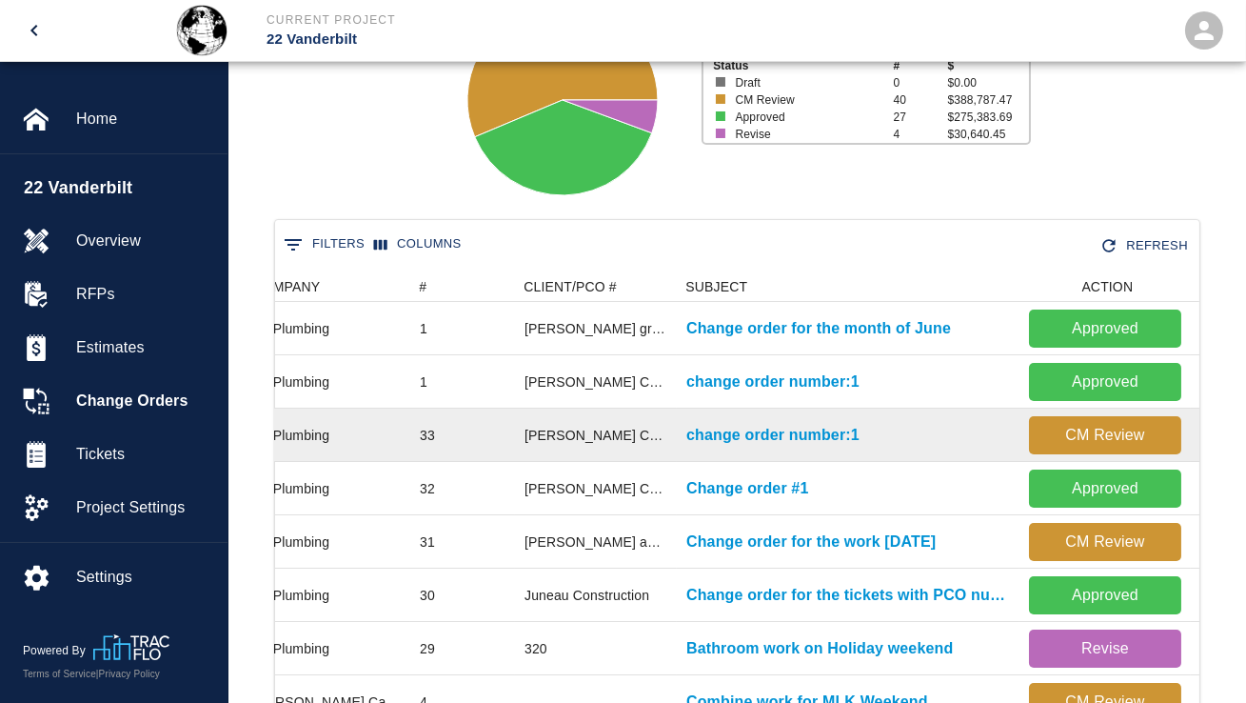
scroll to position [209, 0]
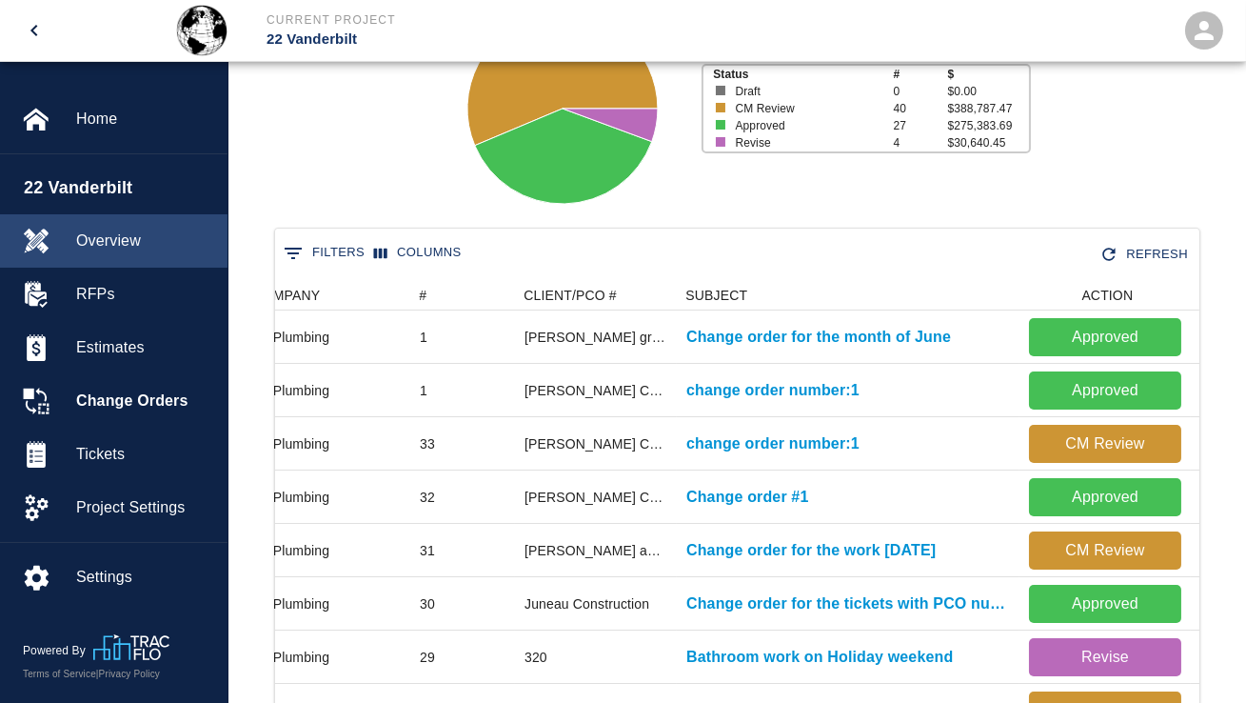
click at [185, 255] on div "Overview" at bounding box center [114, 240] width 228 height 53
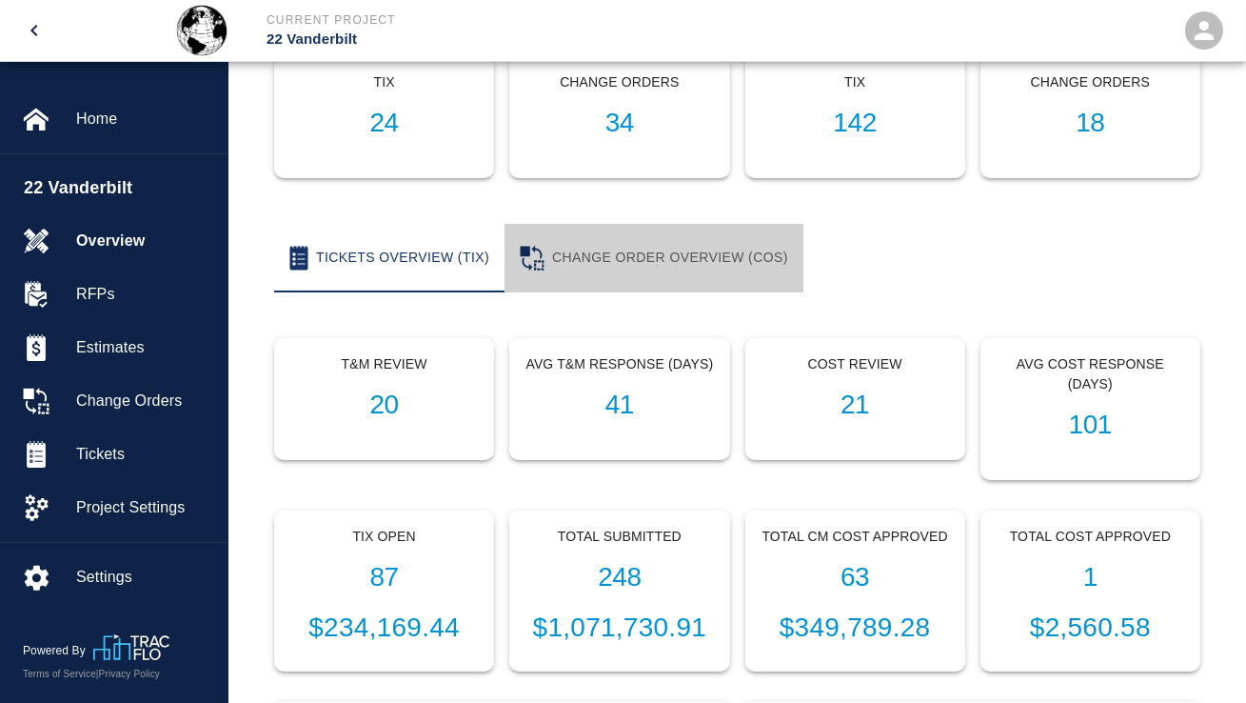
click at [584, 258] on button "Change Order Overview (COS)" at bounding box center [654, 258] width 299 height 69
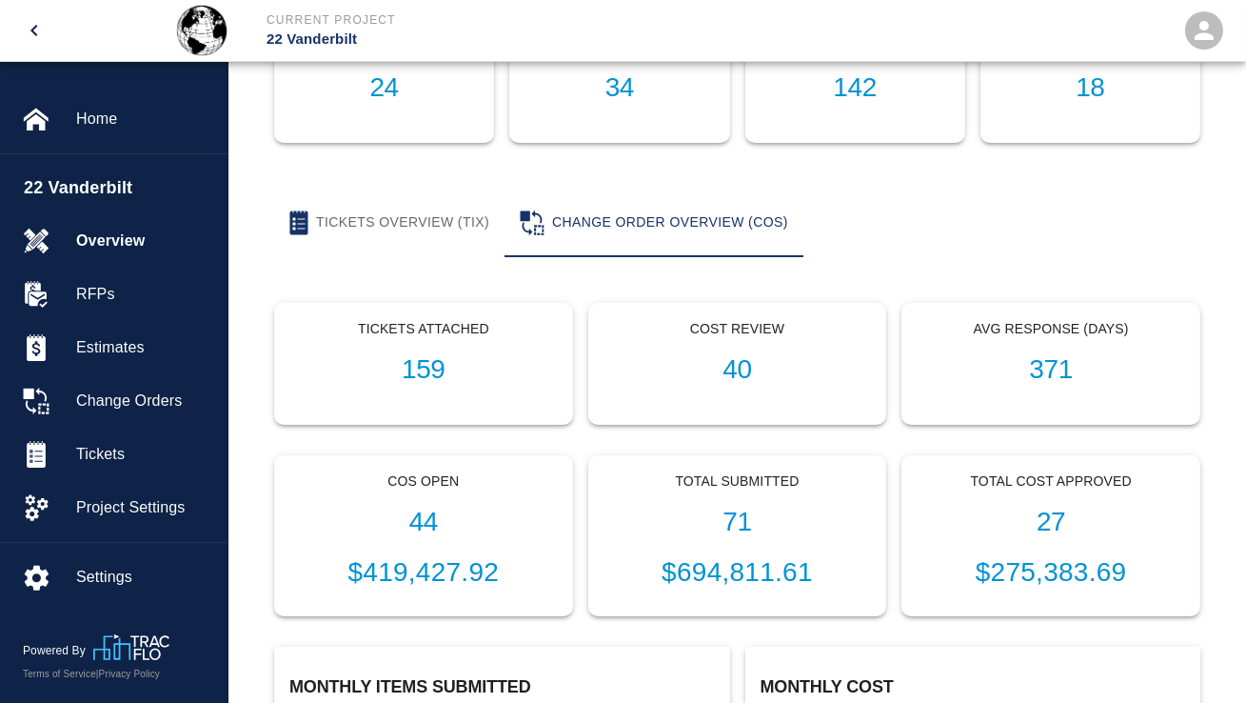
scroll to position [282, 0]
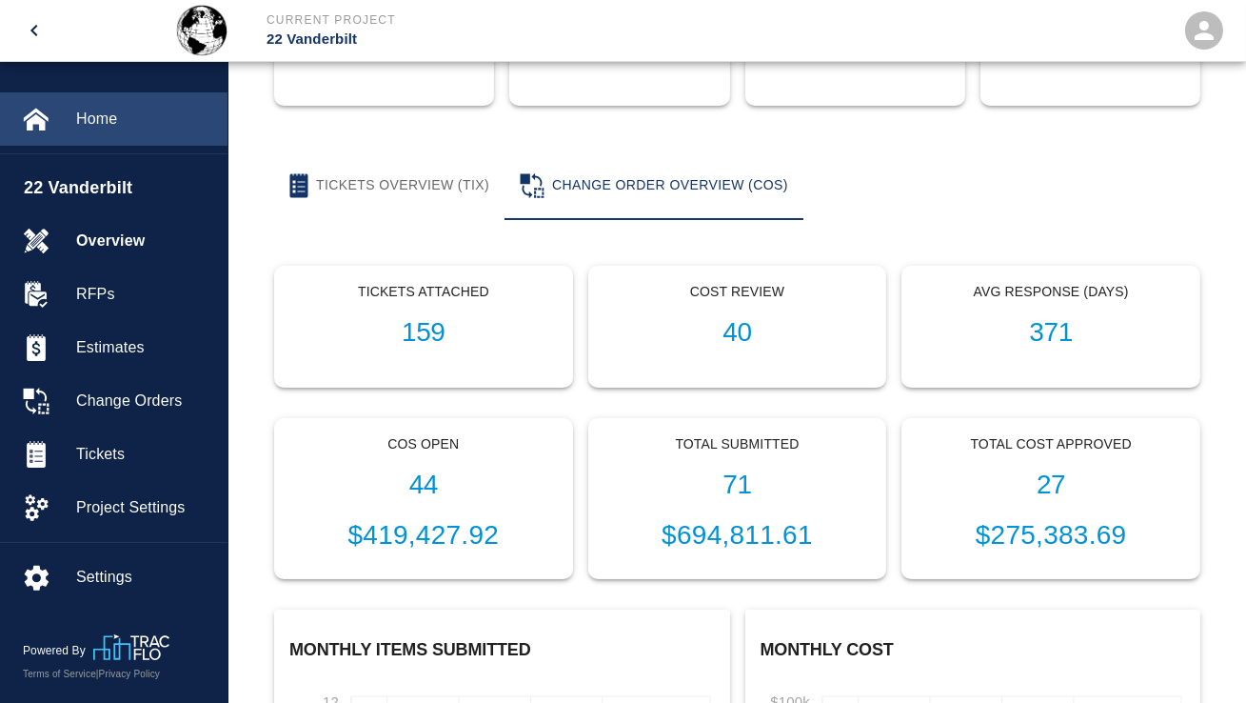
click at [107, 130] on div "Home" at bounding box center [114, 118] width 228 height 53
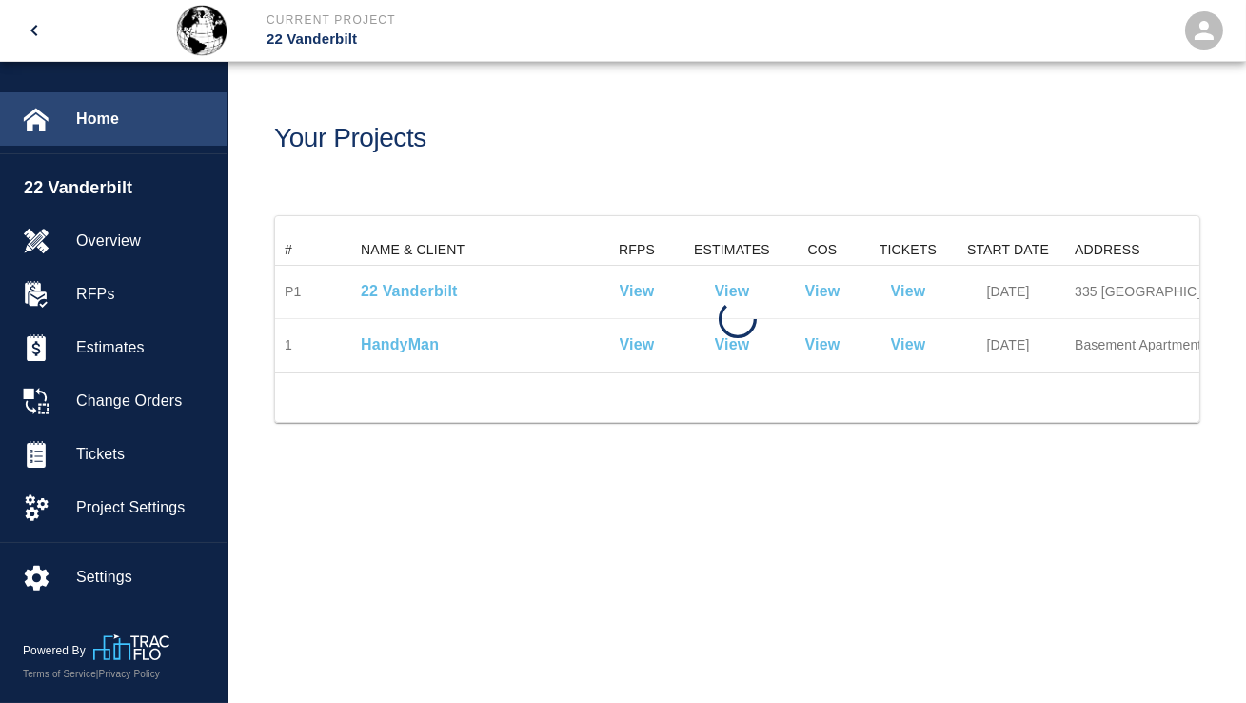
scroll to position [137, 925]
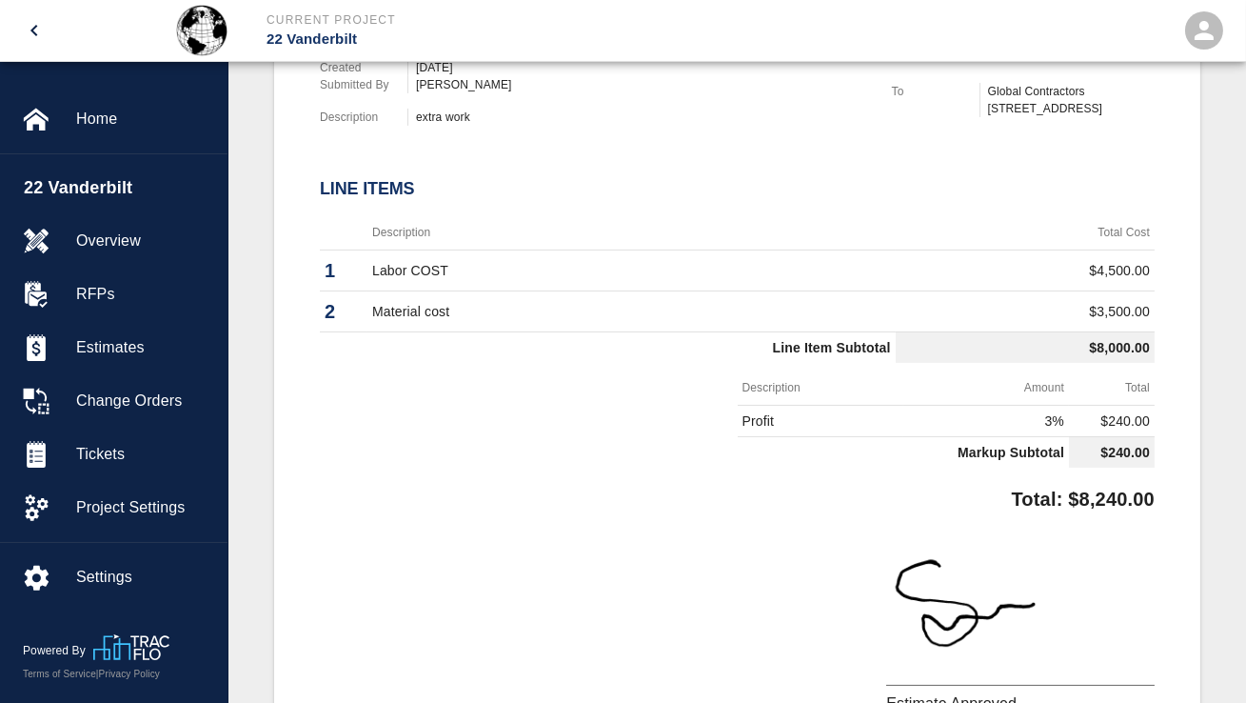
scroll to position [742, 0]
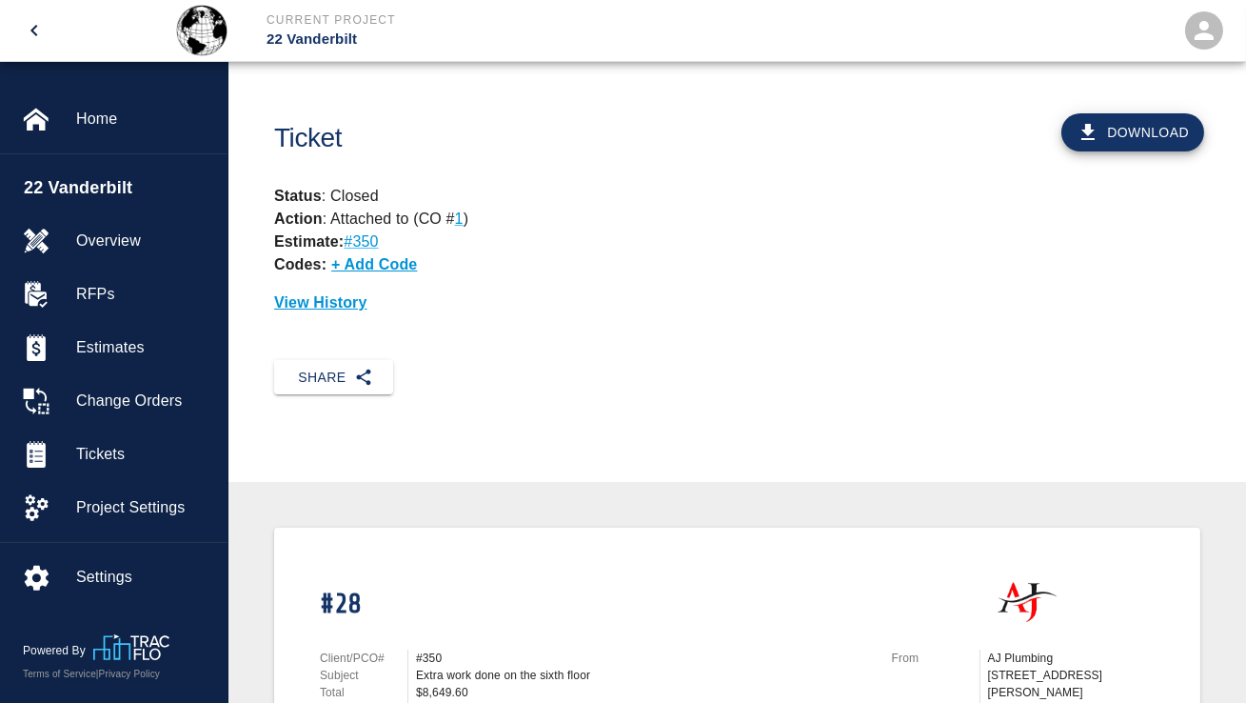
click at [367, 242] on p "#350" at bounding box center [361, 241] width 34 height 16
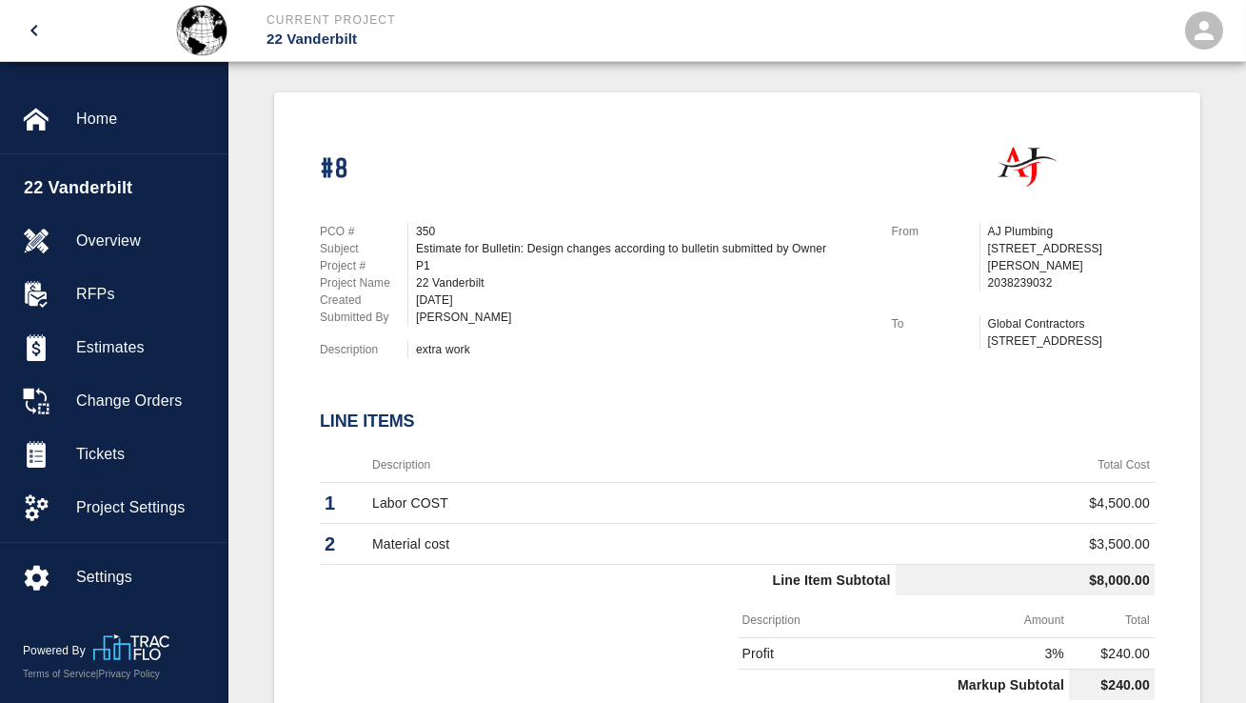
scroll to position [771, 0]
